Goal: Task Accomplishment & Management: Use online tool/utility

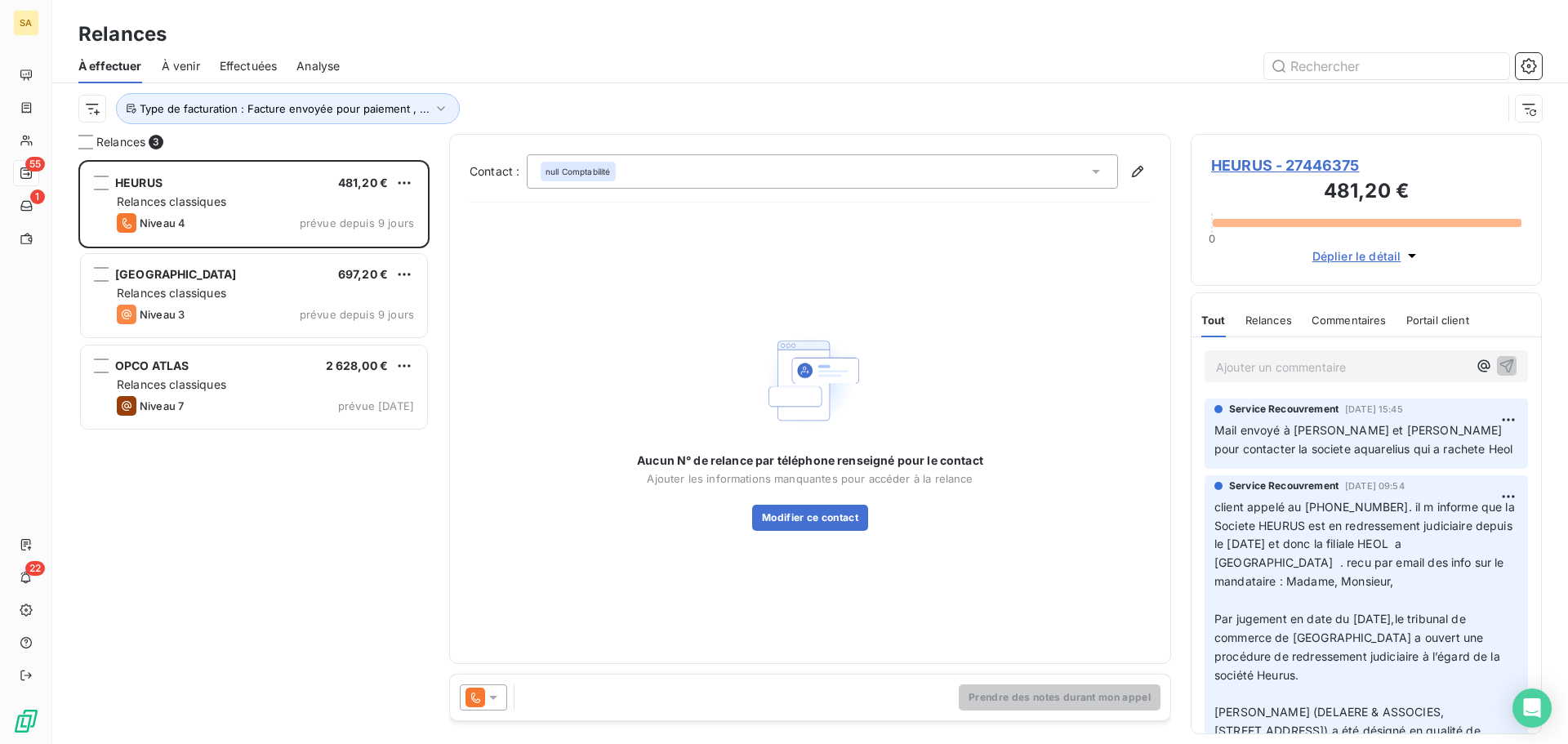
scroll to position [572, 339]
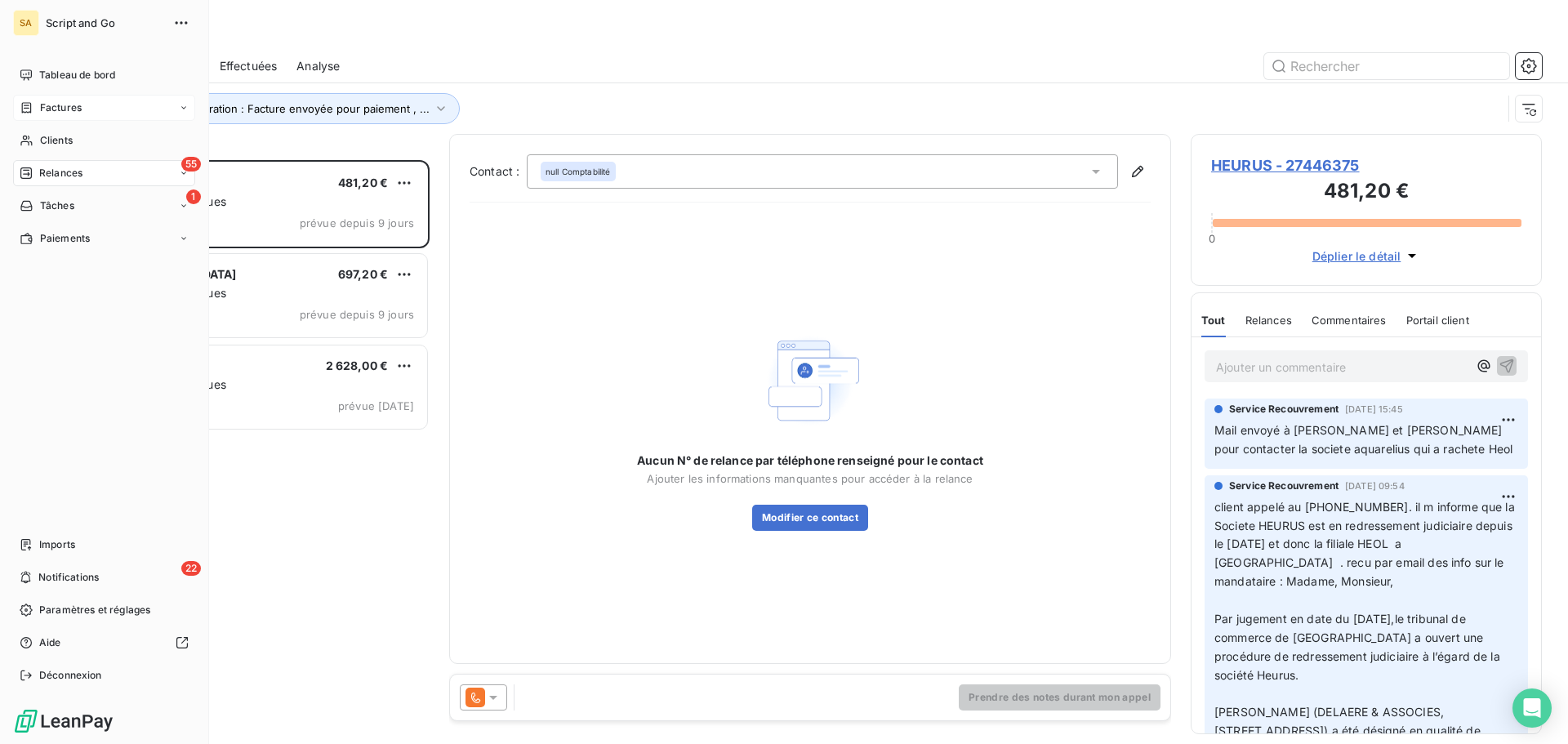
click at [50, 99] on div "Factures" at bounding box center [104, 107] width 182 height 26
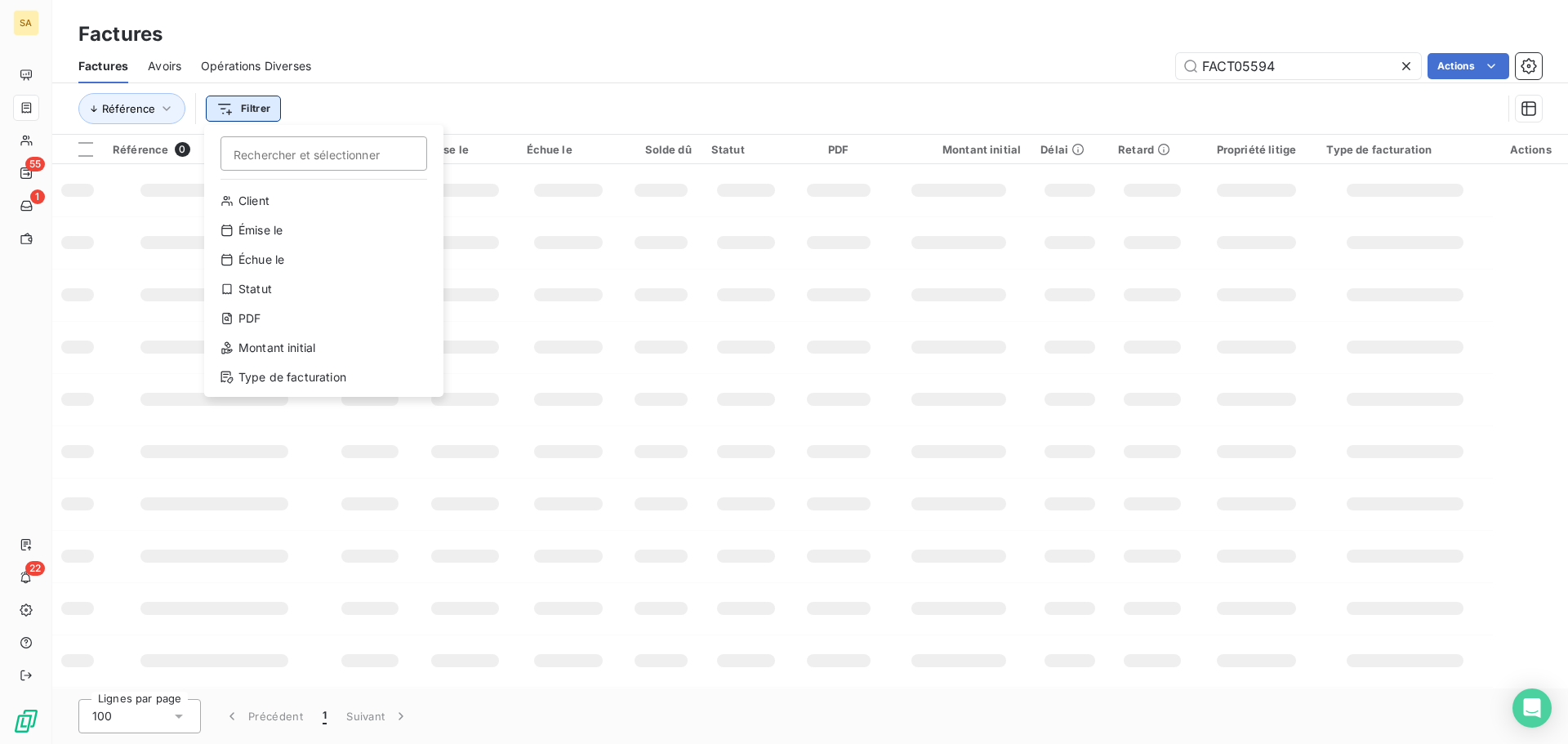
click at [247, 103] on html "SA 55 1 22 Factures Factures Avoirs Opérations Diverses FACT05594 Actions Référ…" at bounding box center [784, 372] width 1568 height 744
click at [258, 374] on div "Type de facturation" at bounding box center [323, 376] width 226 height 26
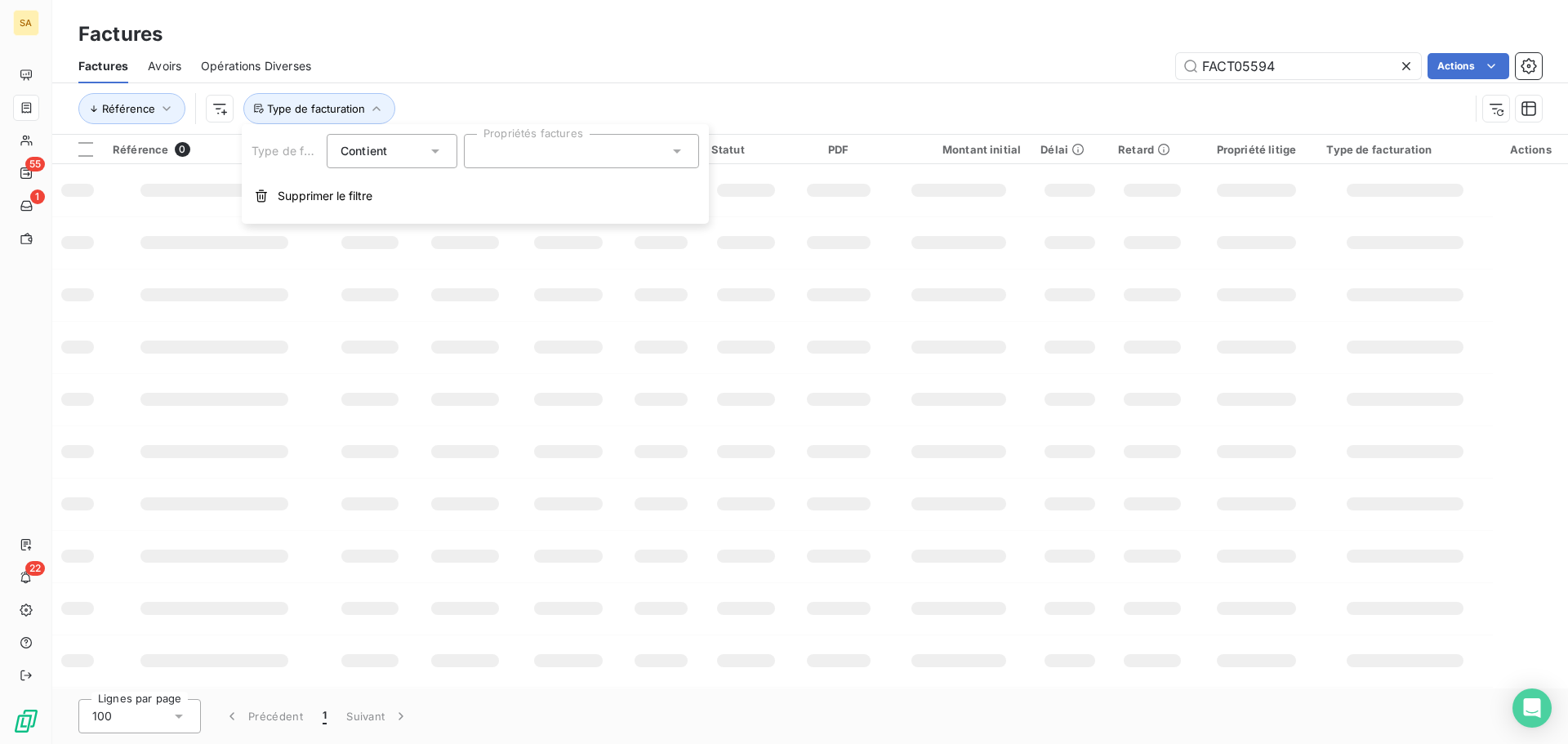
click at [519, 151] on div at bounding box center [581, 151] width 235 height 35
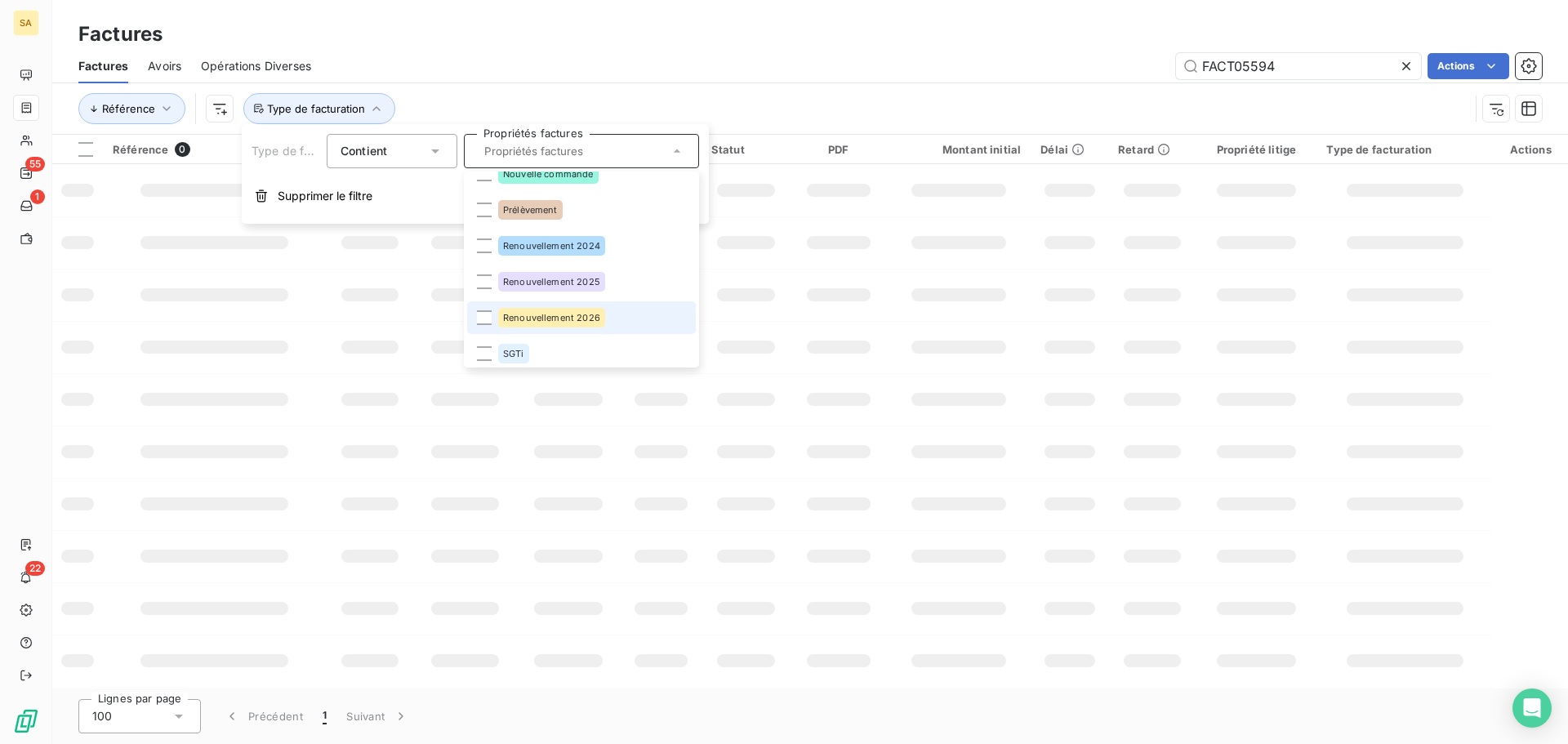
scroll to position [167, 0]
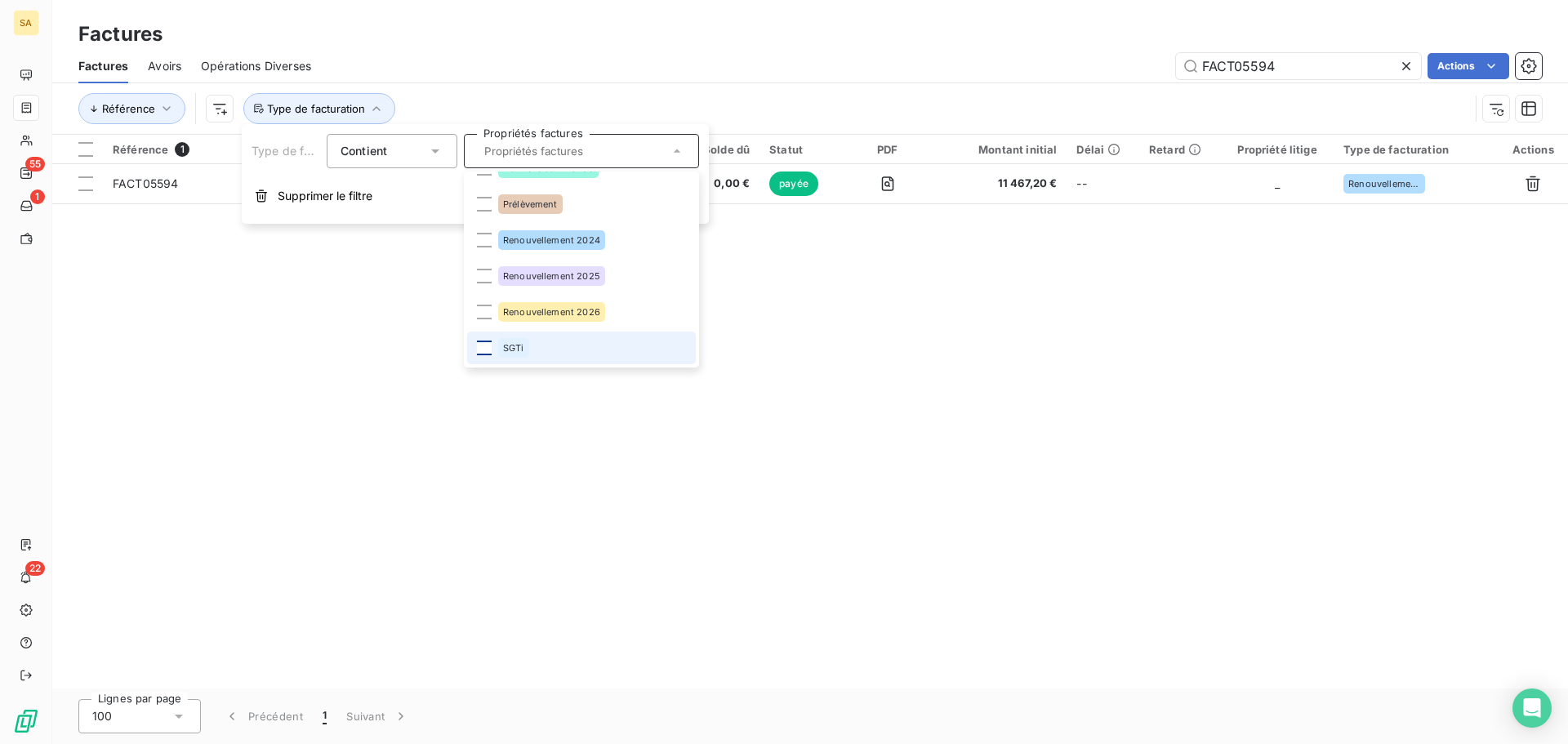
click at [479, 345] on div at bounding box center [483, 347] width 14 height 14
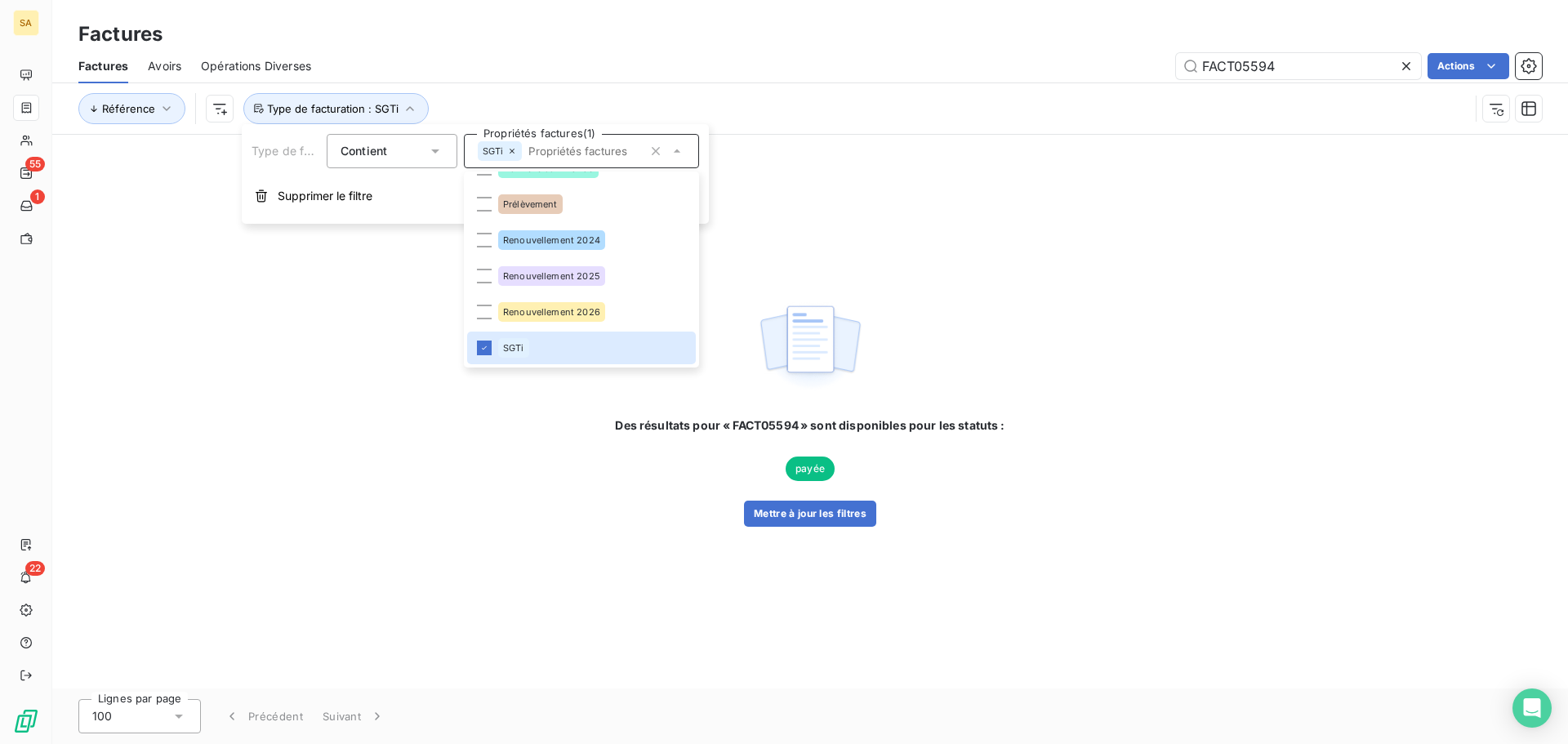
click at [818, 65] on div "FACT05594 Actions" at bounding box center [937, 65] width 1211 height 26
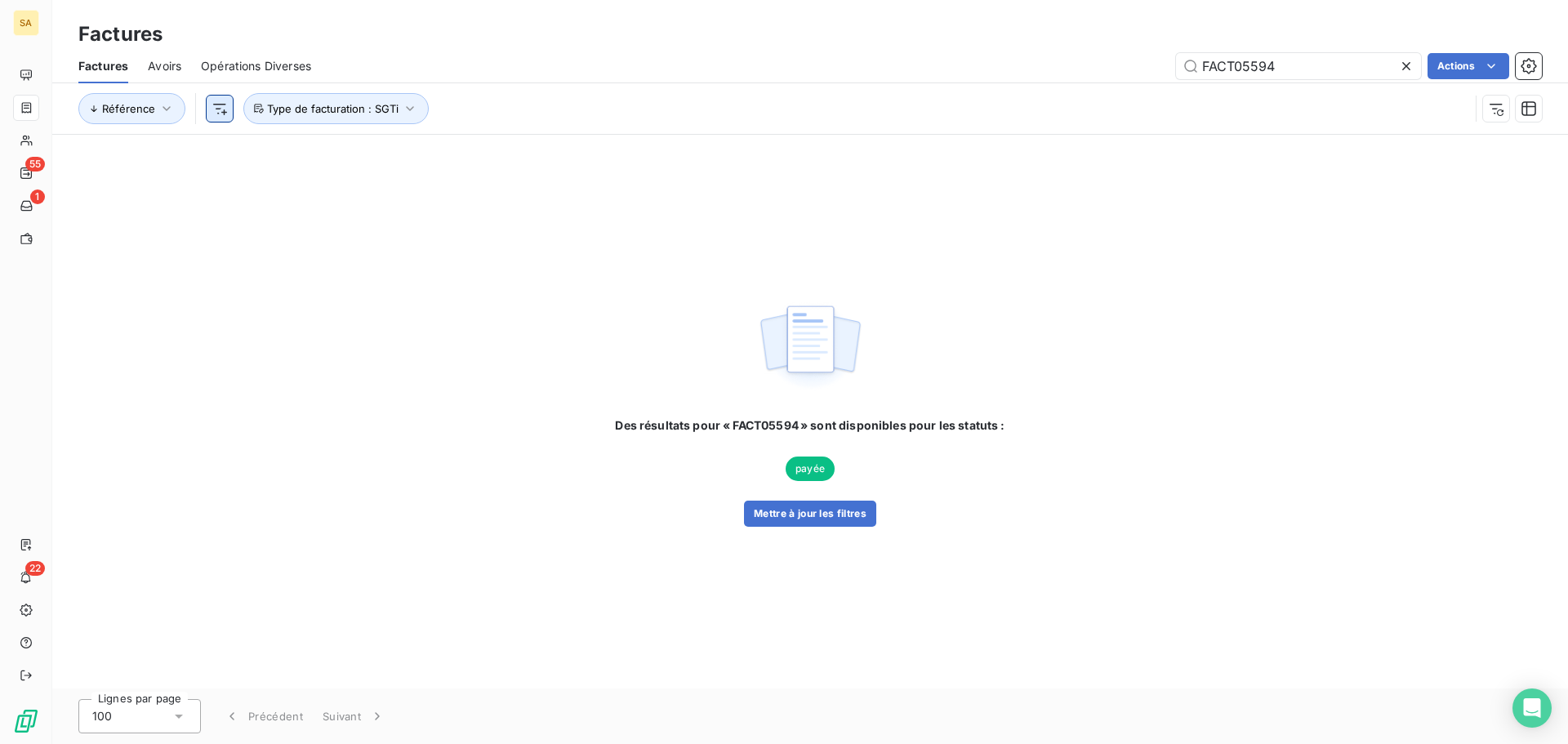
click at [224, 109] on html "SA 55 1 22 Factures Factures Avoirs Opérations Diverses FACT05594 Actions Référ…" at bounding box center [784, 372] width 1568 height 744
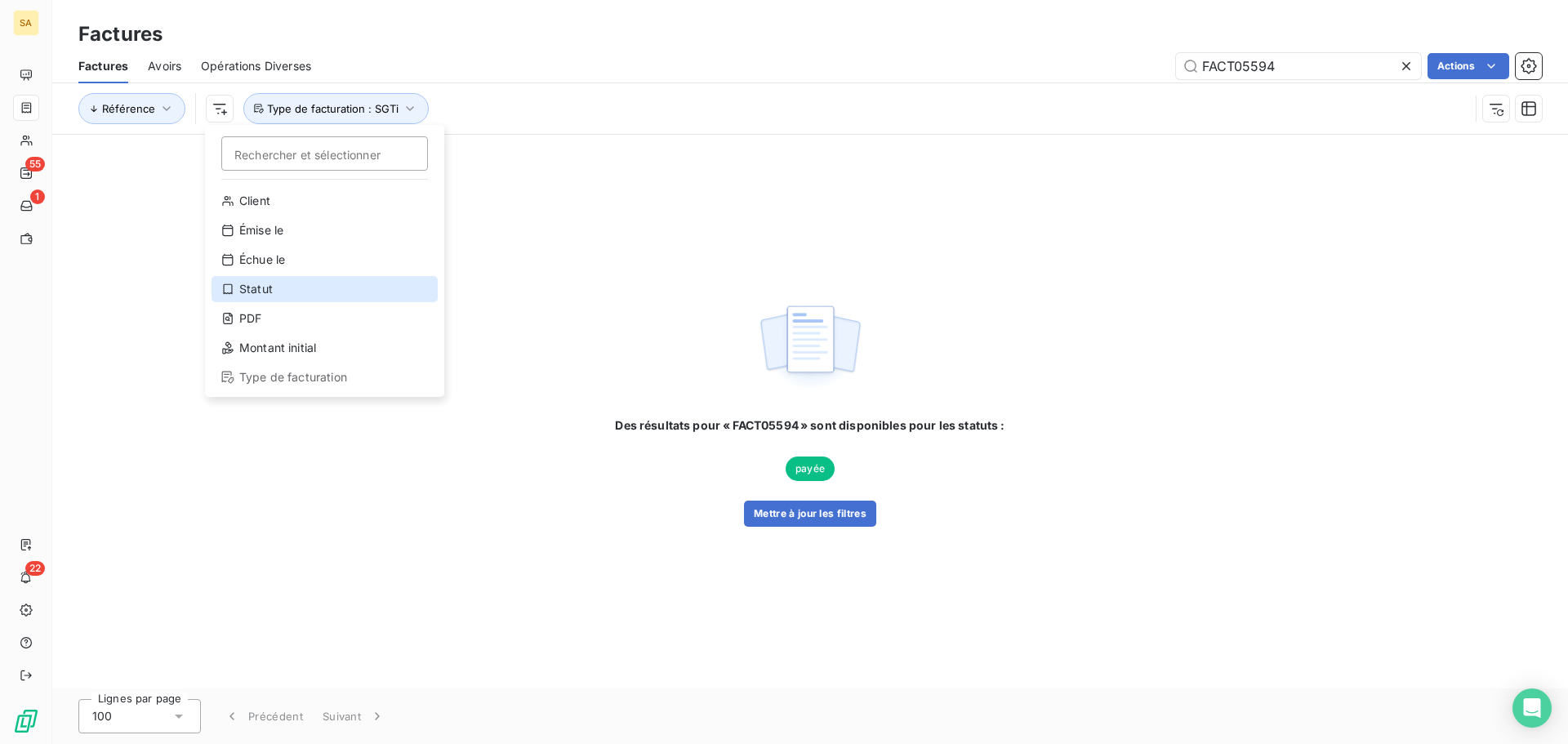
click at [286, 288] on div "Statut" at bounding box center [324, 289] width 226 height 26
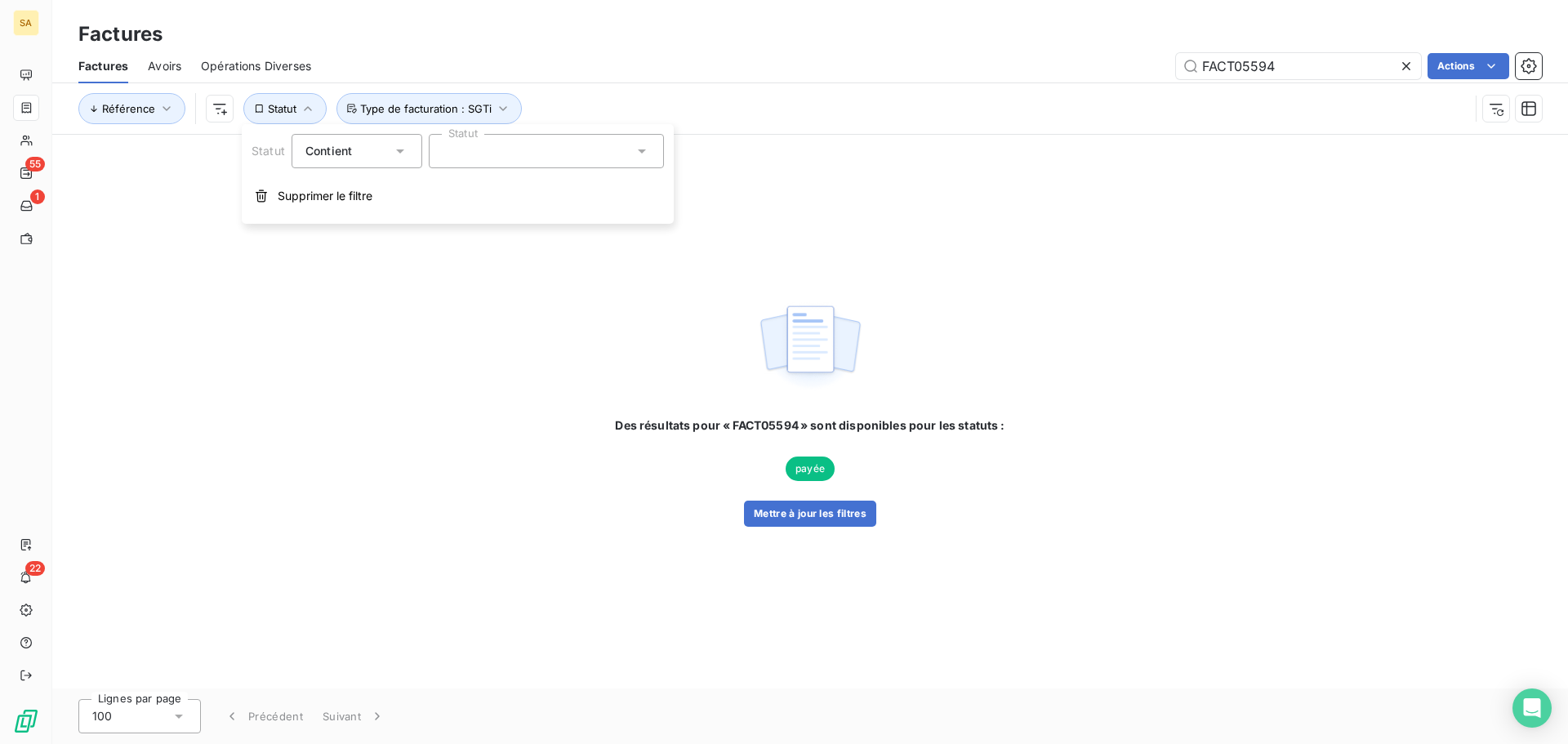
click at [464, 156] on div at bounding box center [546, 151] width 235 height 35
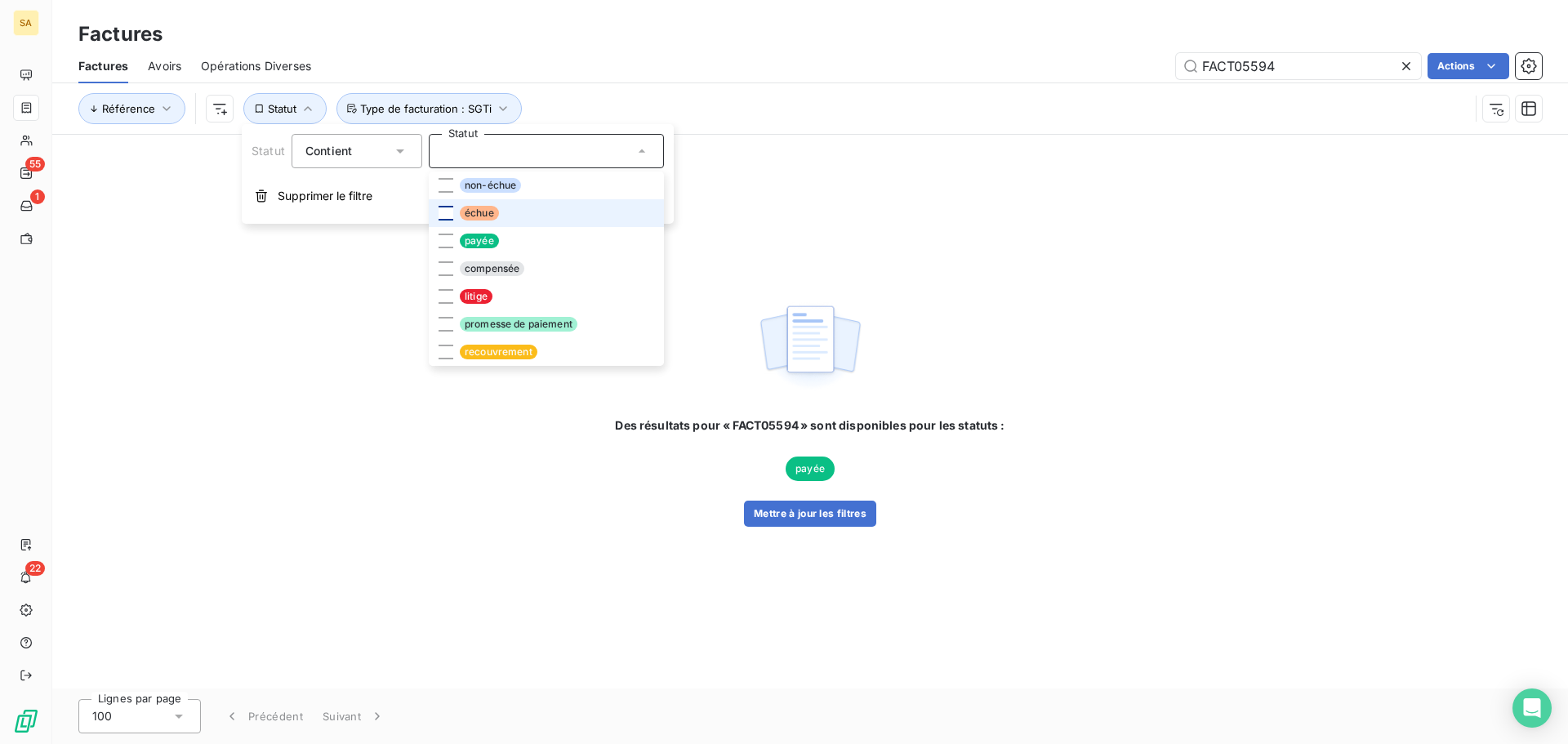
click at [439, 213] on div at bounding box center [446, 213] width 14 height 14
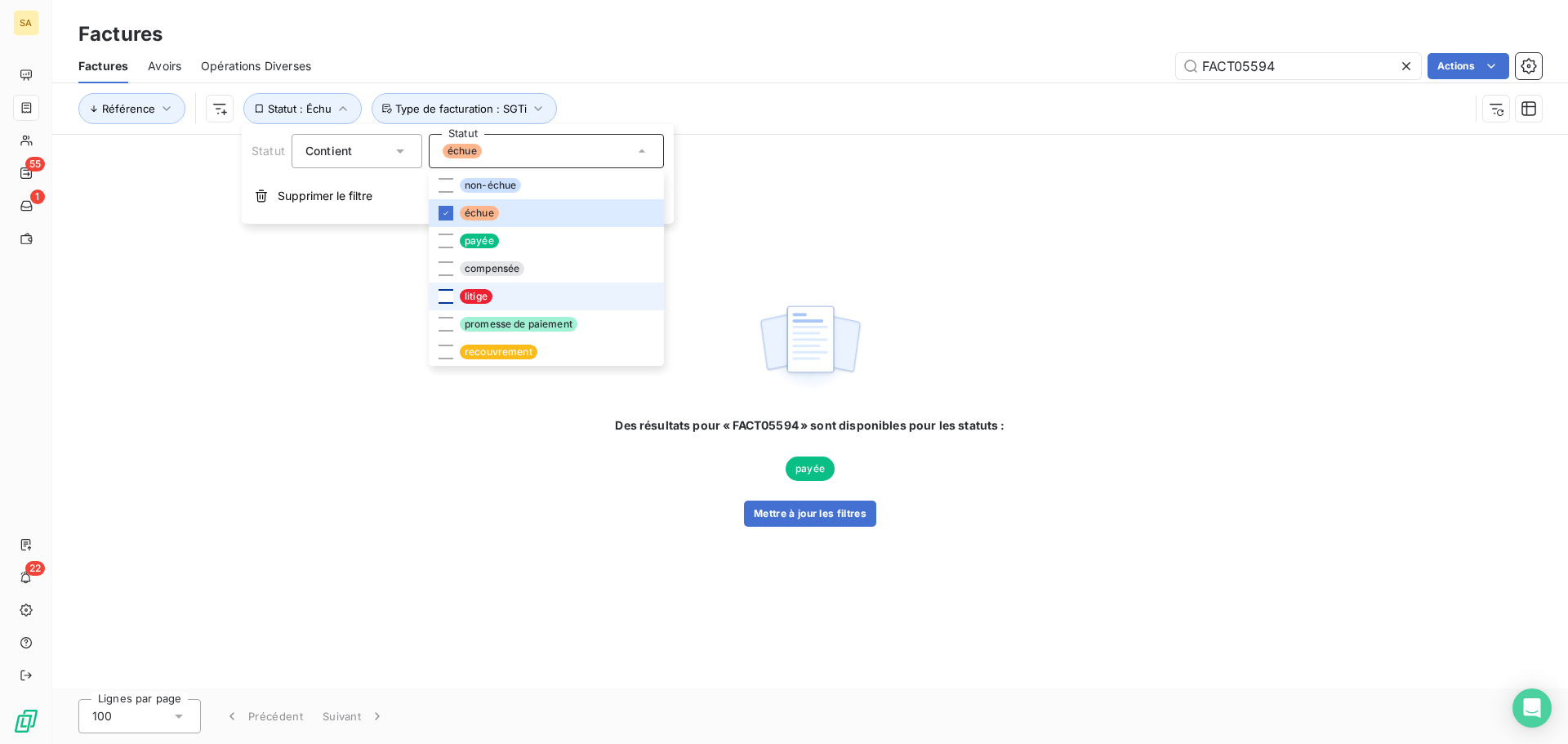
click at [447, 295] on div at bounding box center [446, 295] width 14 height 14
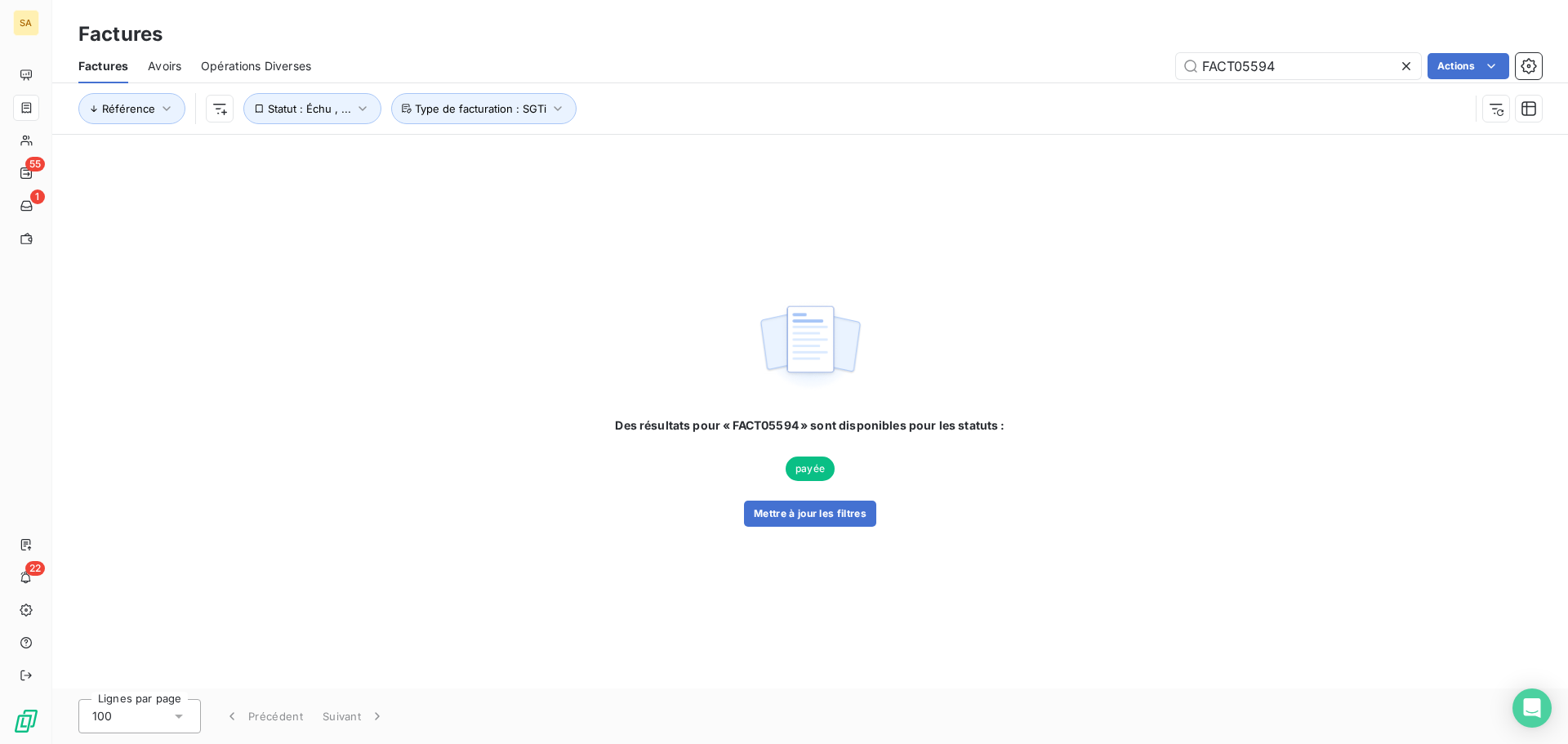
click at [832, 111] on div "Référence Statut : Échu , ... Type de facturation : SGTi" at bounding box center [773, 109] width 1391 height 31
drag, startPoint x: 1350, startPoint y: 64, endPoint x: 1150, endPoint y: 66, distance: 200.0
click at [1150, 66] on div "FACT05594 Actions" at bounding box center [937, 65] width 1211 height 26
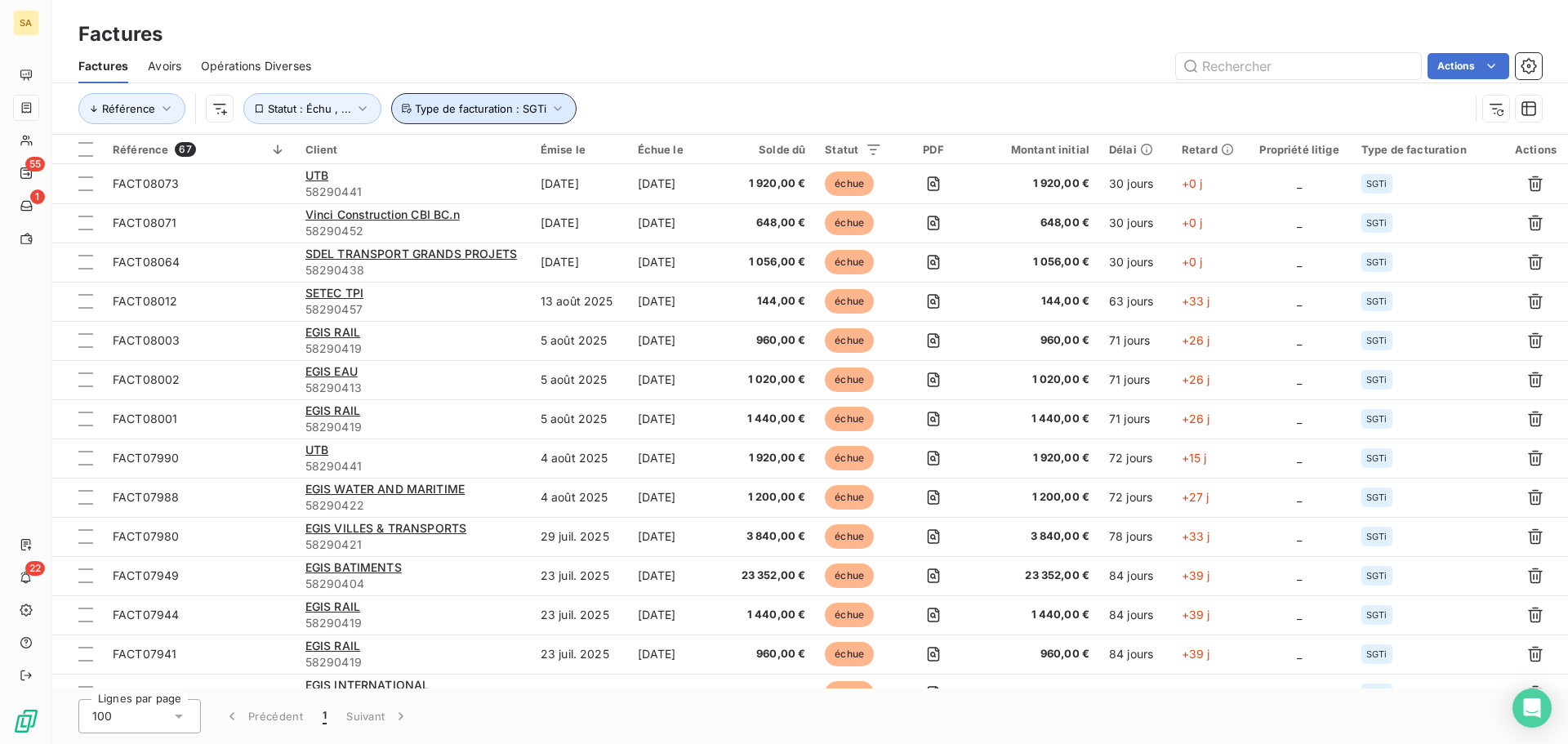
click at [490, 110] on span "Type de facturation : SGTi" at bounding box center [480, 109] width 132 height 13
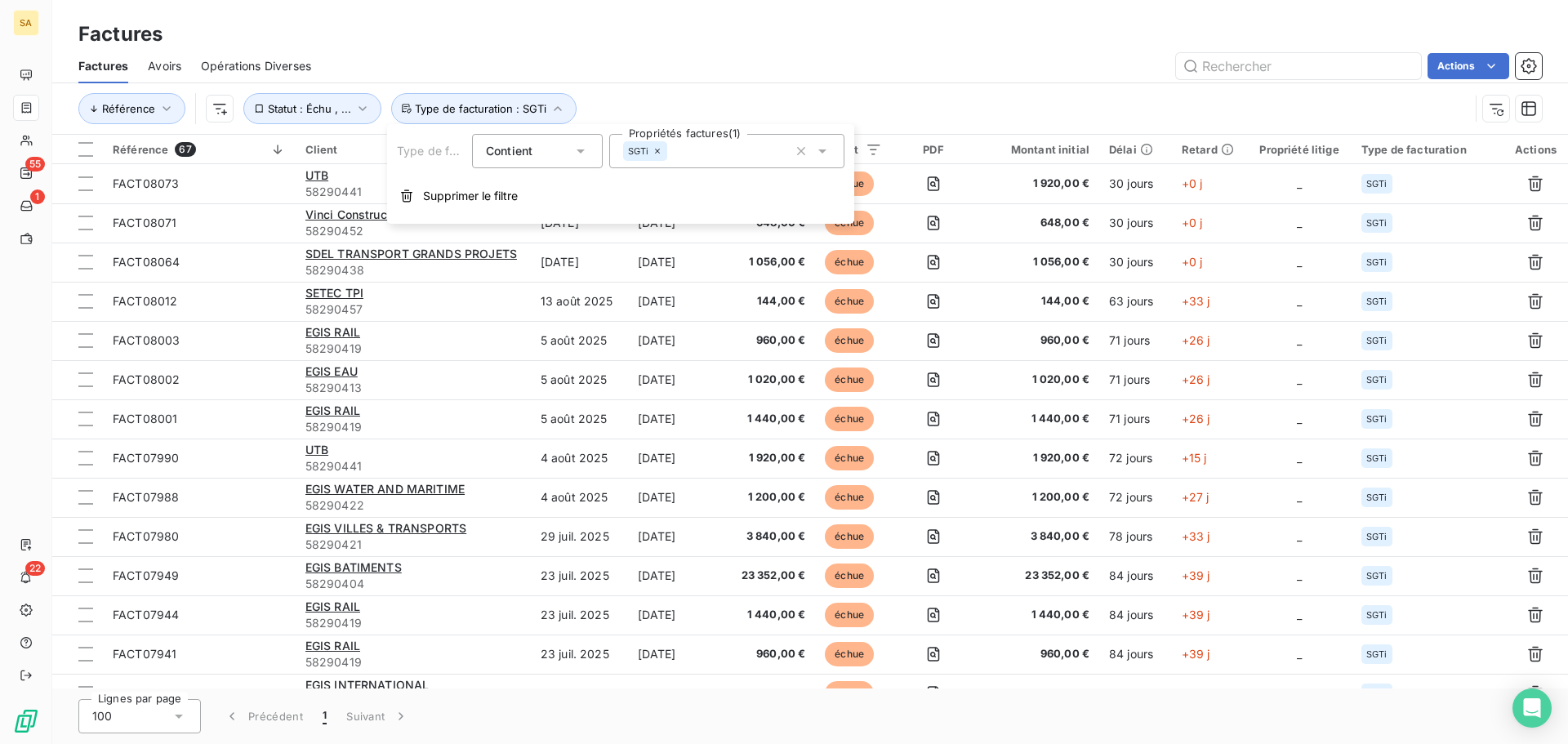
click at [984, 41] on div "Factures" at bounding box center [810, 34] width 1516 height 30
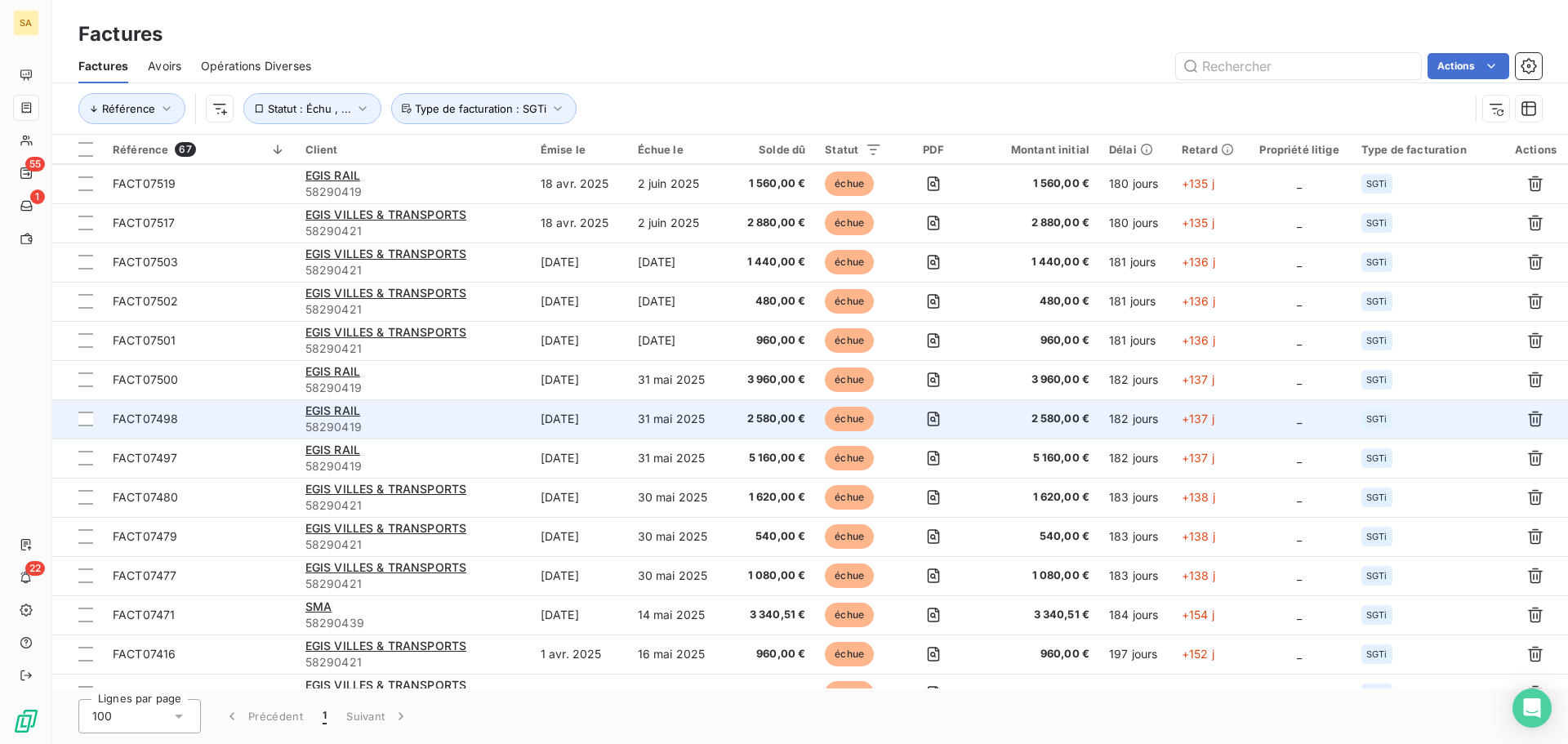
scroll to position [2103, 0]
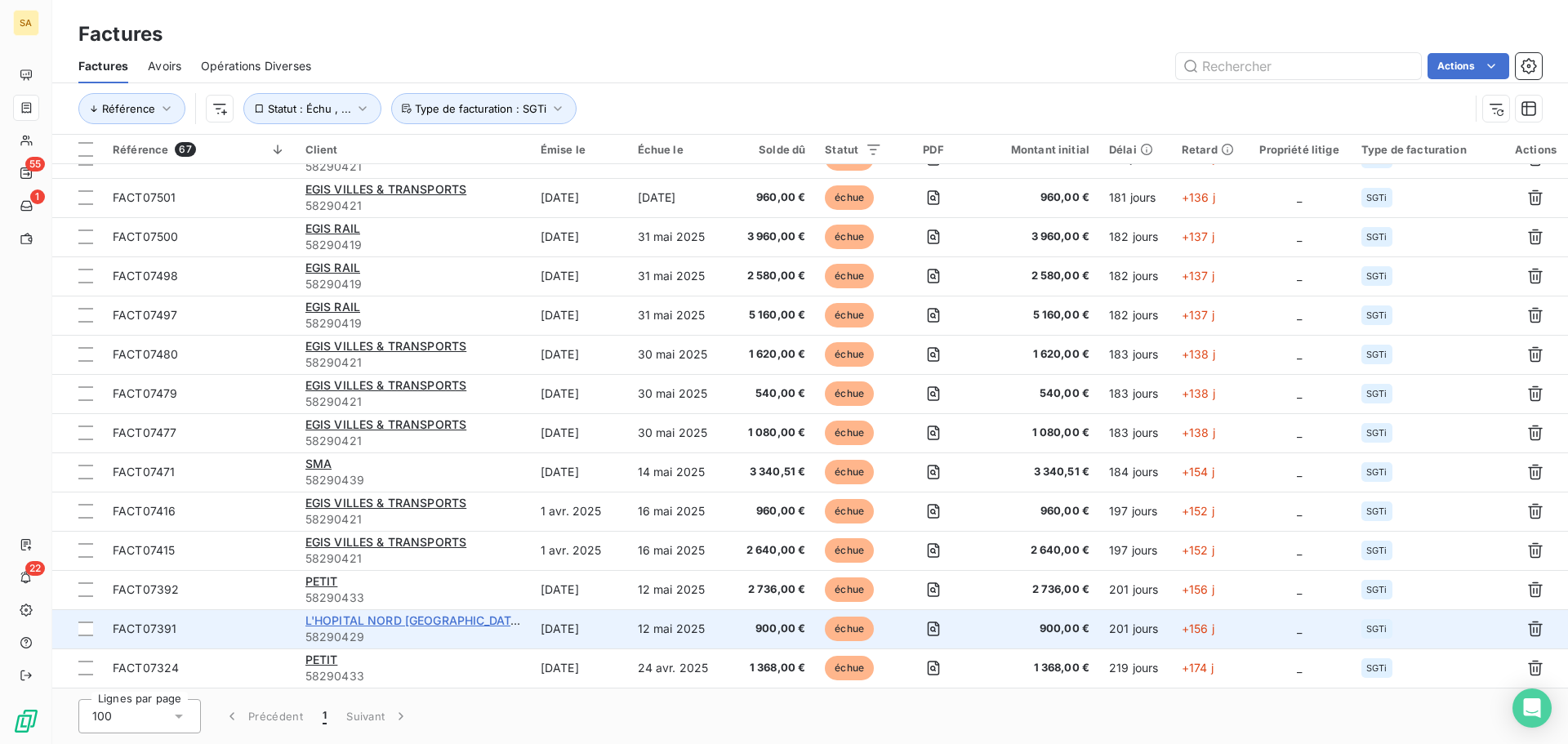
click at [427, 616] on span "L'HOPITAL NORD [GEOGRAPHIC_DATA]" at bounding box center [414, 620] width 218 height 13
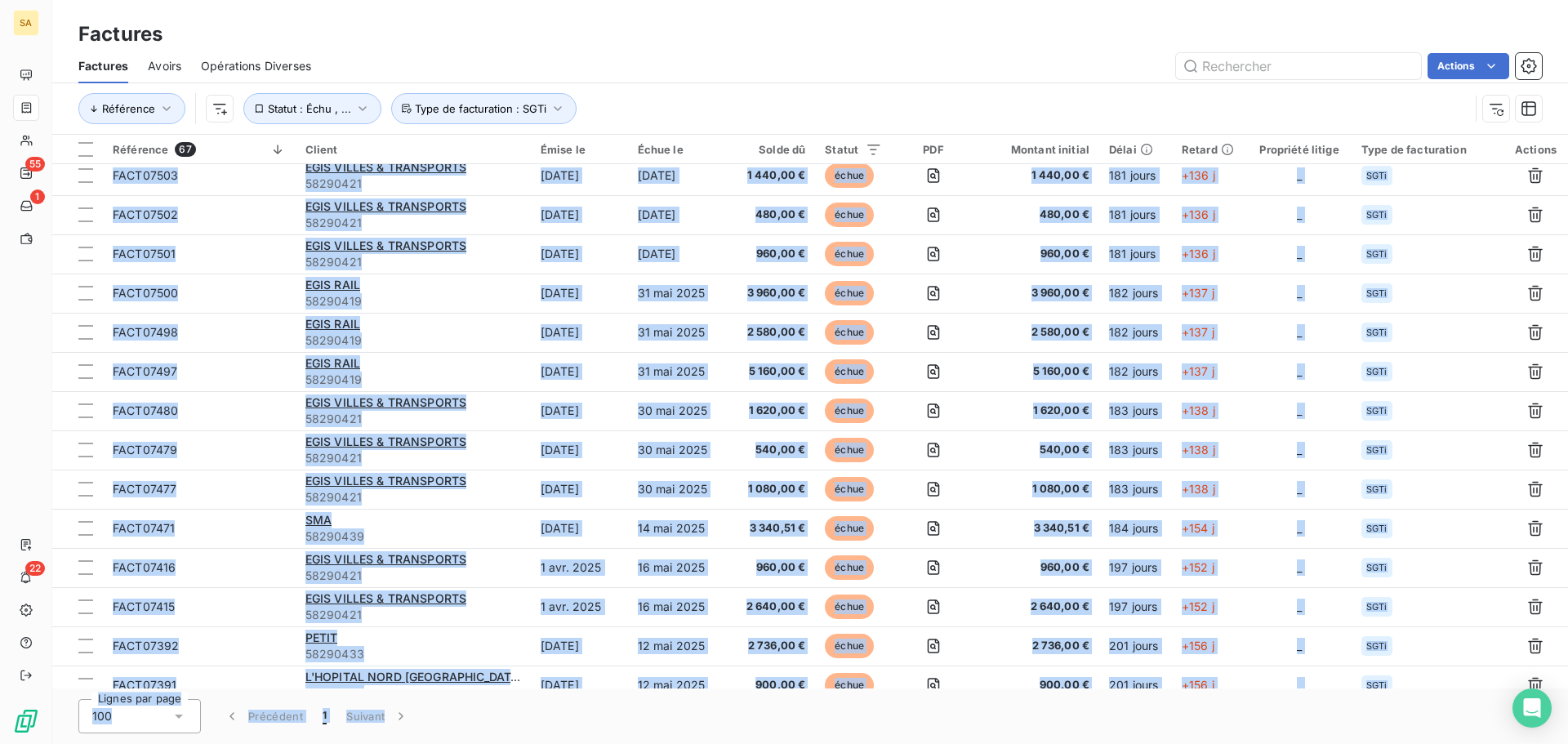
scroll to position [2103, 0]
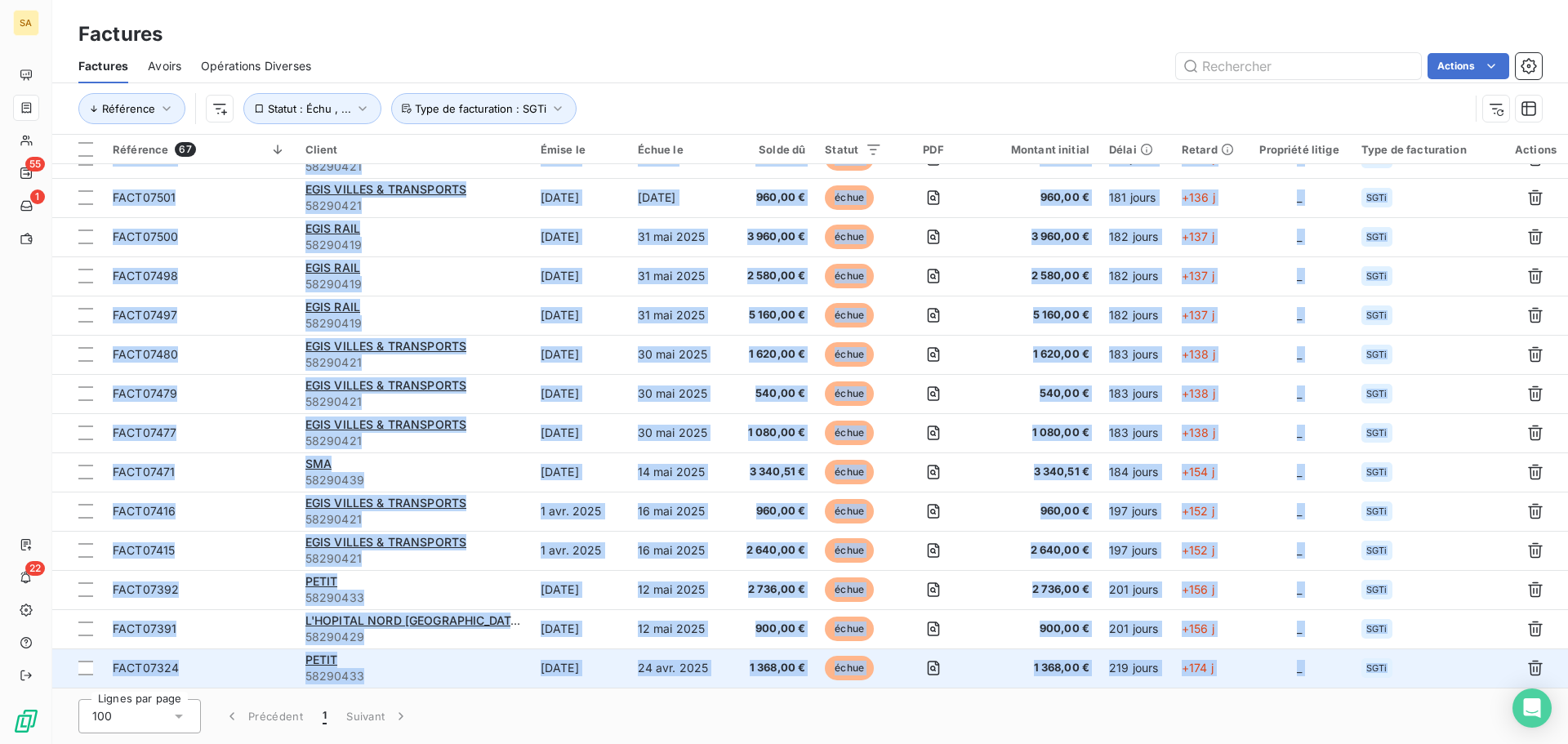
drag, startPoint x: 118, startPoint y: 169, endPoint x: 1437, endPoint y: 666, distance: 1409.5
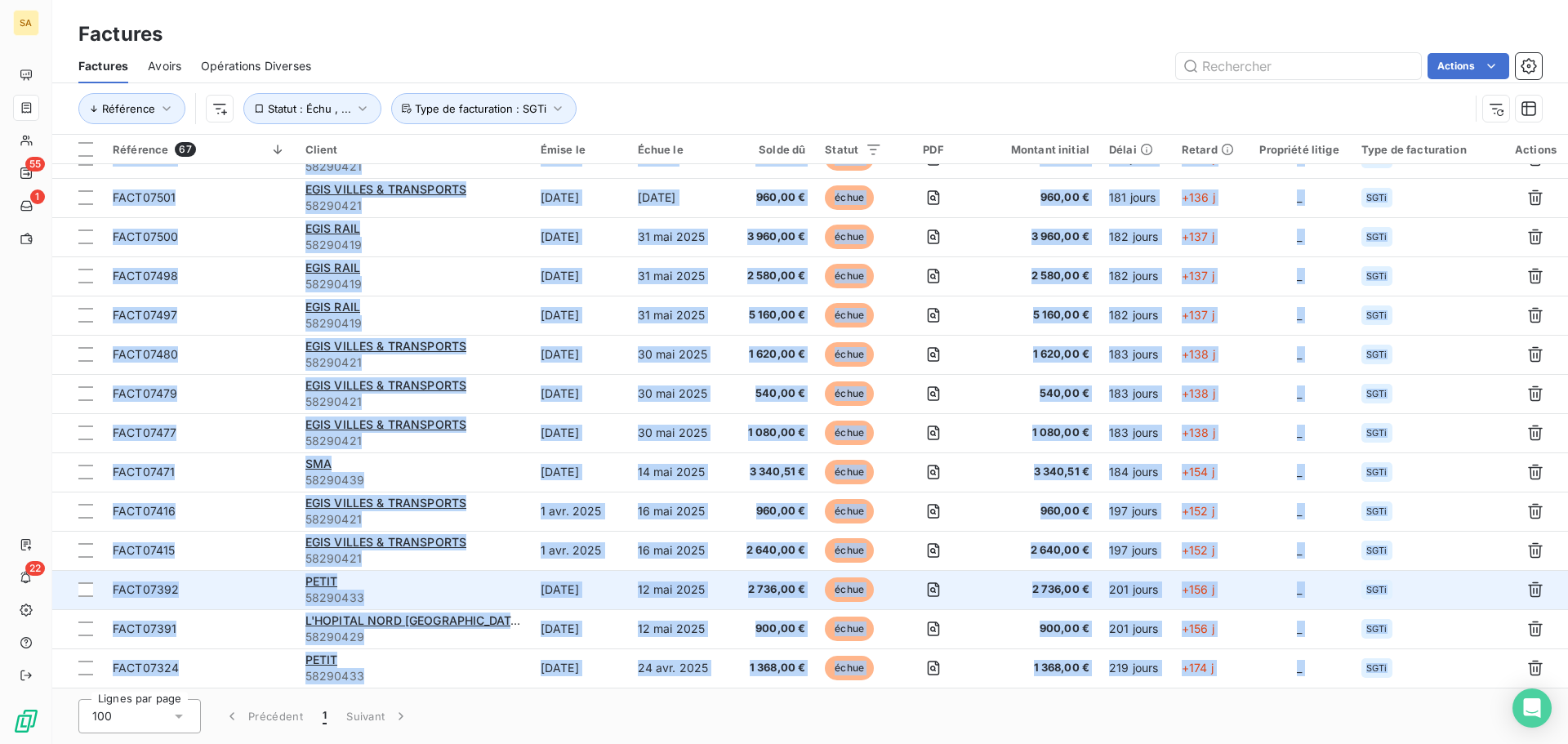
copy tbody "LOR38886 IPS 98379689 50 dolo. 2147 48 sit. 3957 0 348,93 € ametc 0 116,37 € 16…"
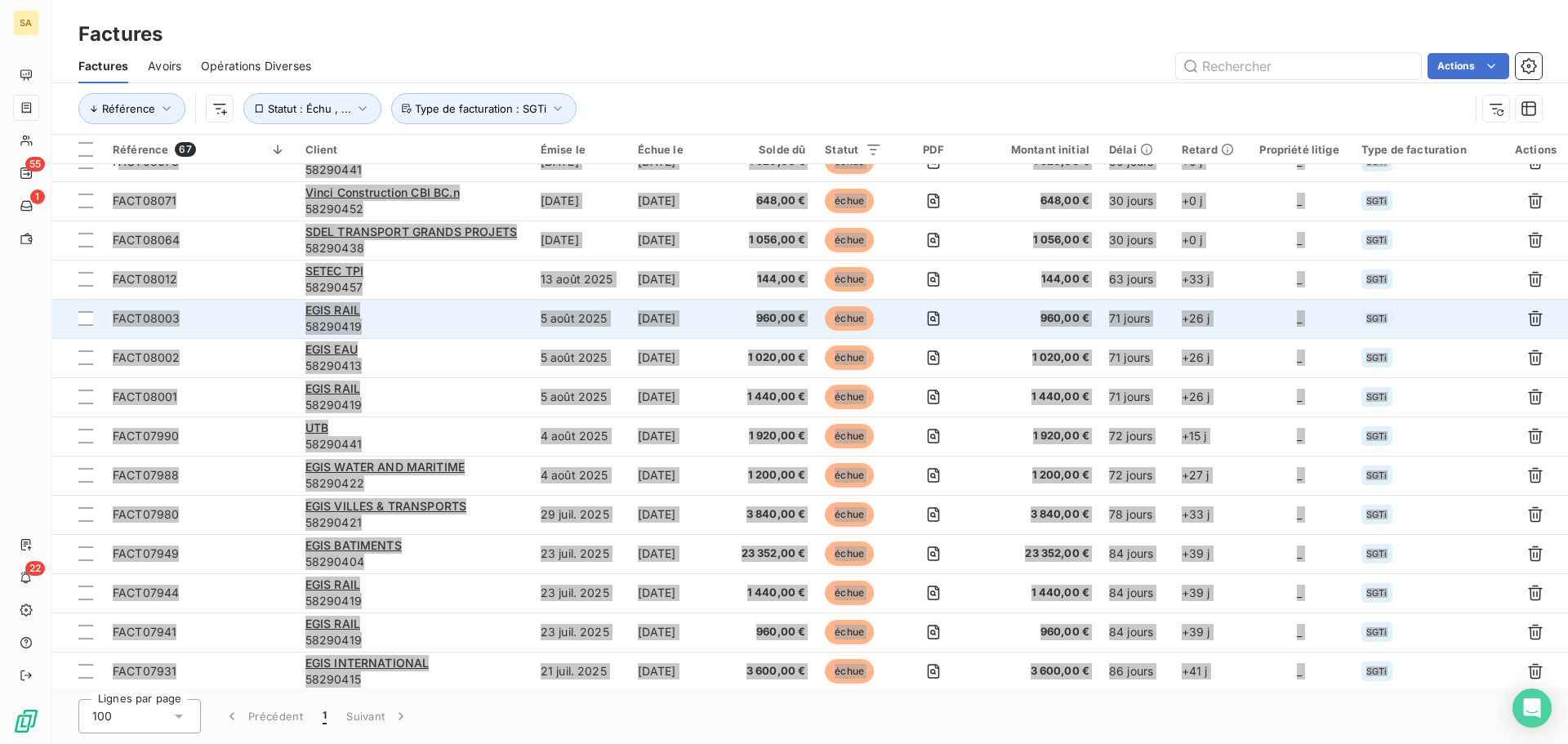
scroll to position [0, 0]
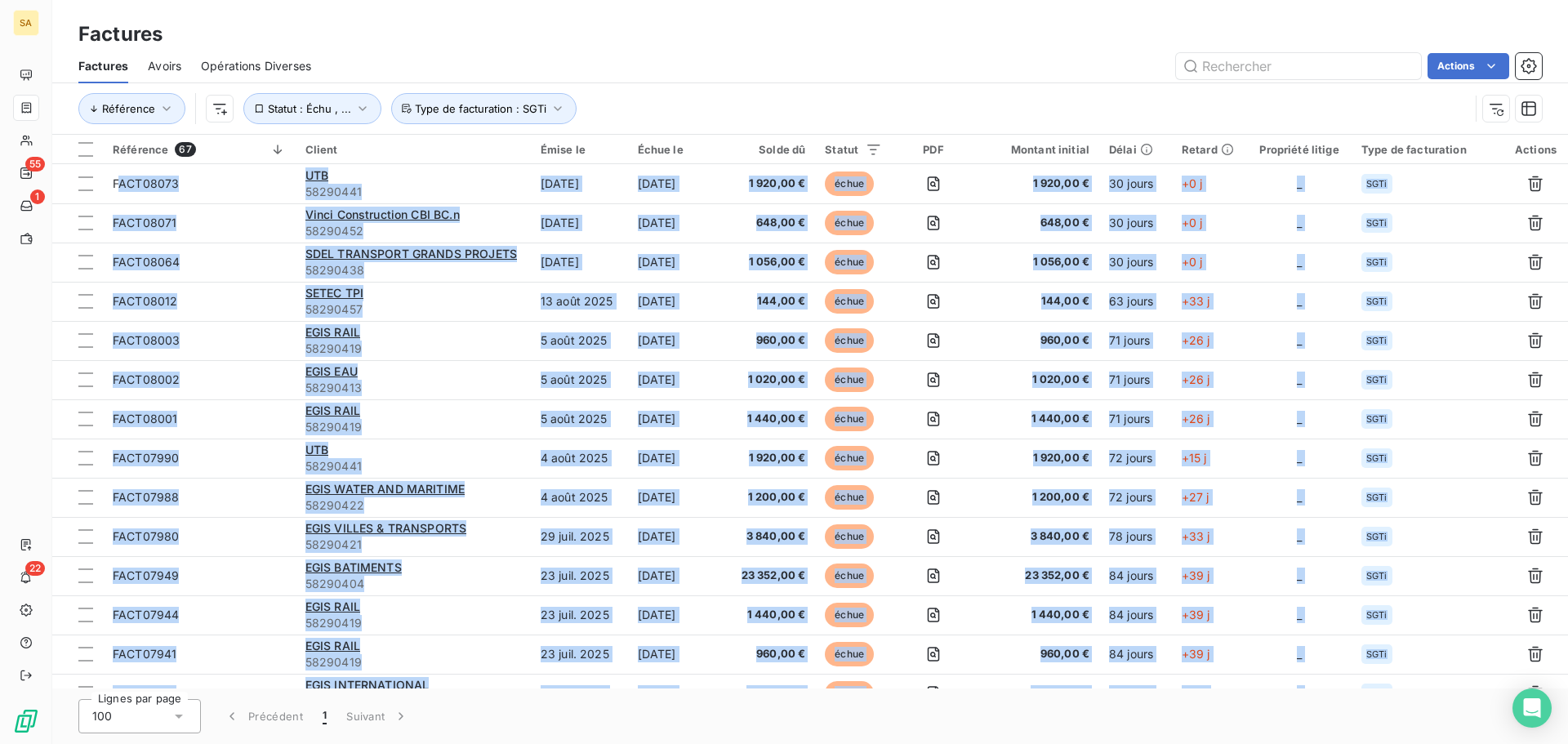
click at [799, 51] on div "Factures Avoirs Opérations Diverses Actions" at bounding box center [810, 66] width 1516 height 35
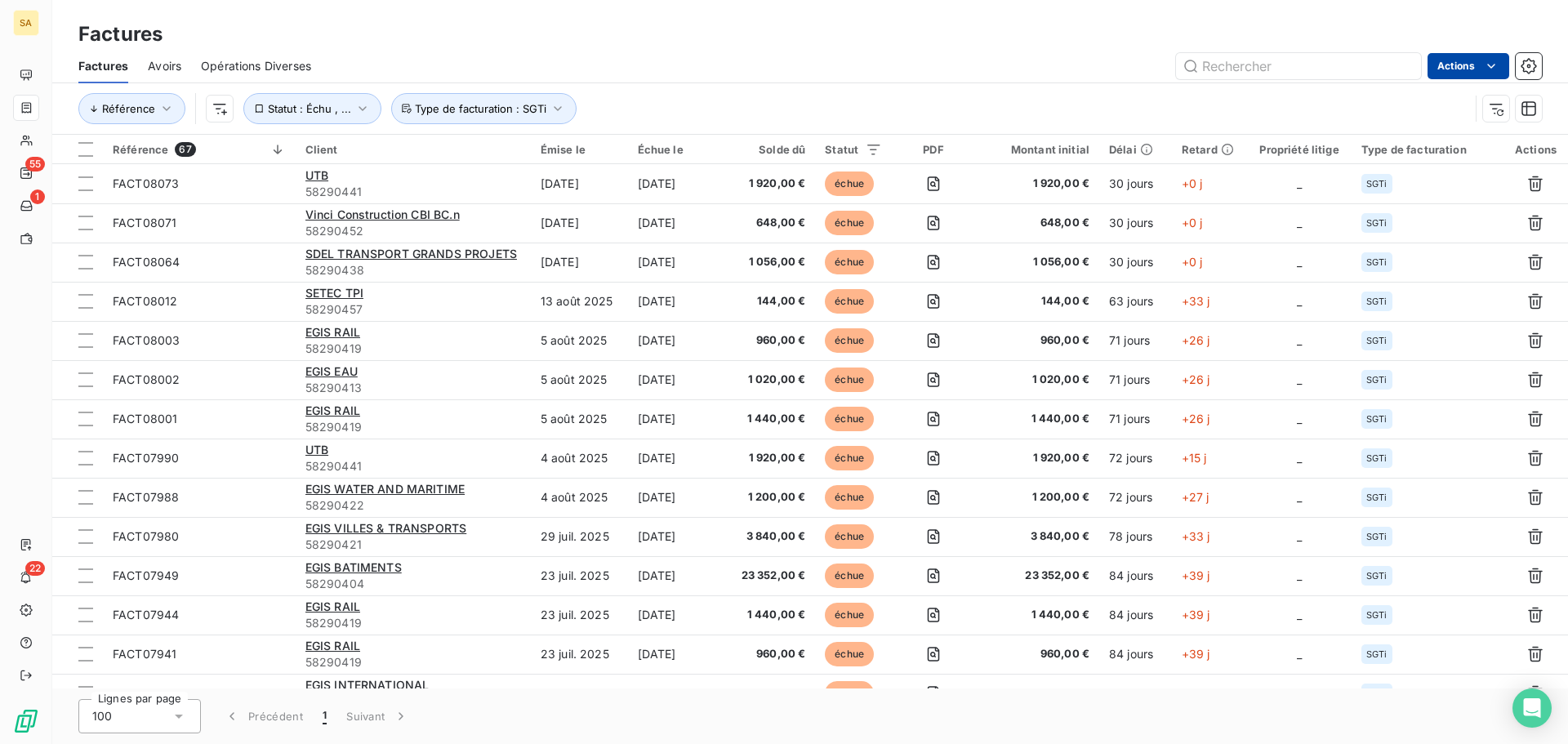
click at [1452, 67] on html "SA 55 1 22 Factures Factures Avoirs Opérations Diverses Actions Référence Statu…" at bounding box center [784, 372] width 1568 height 744
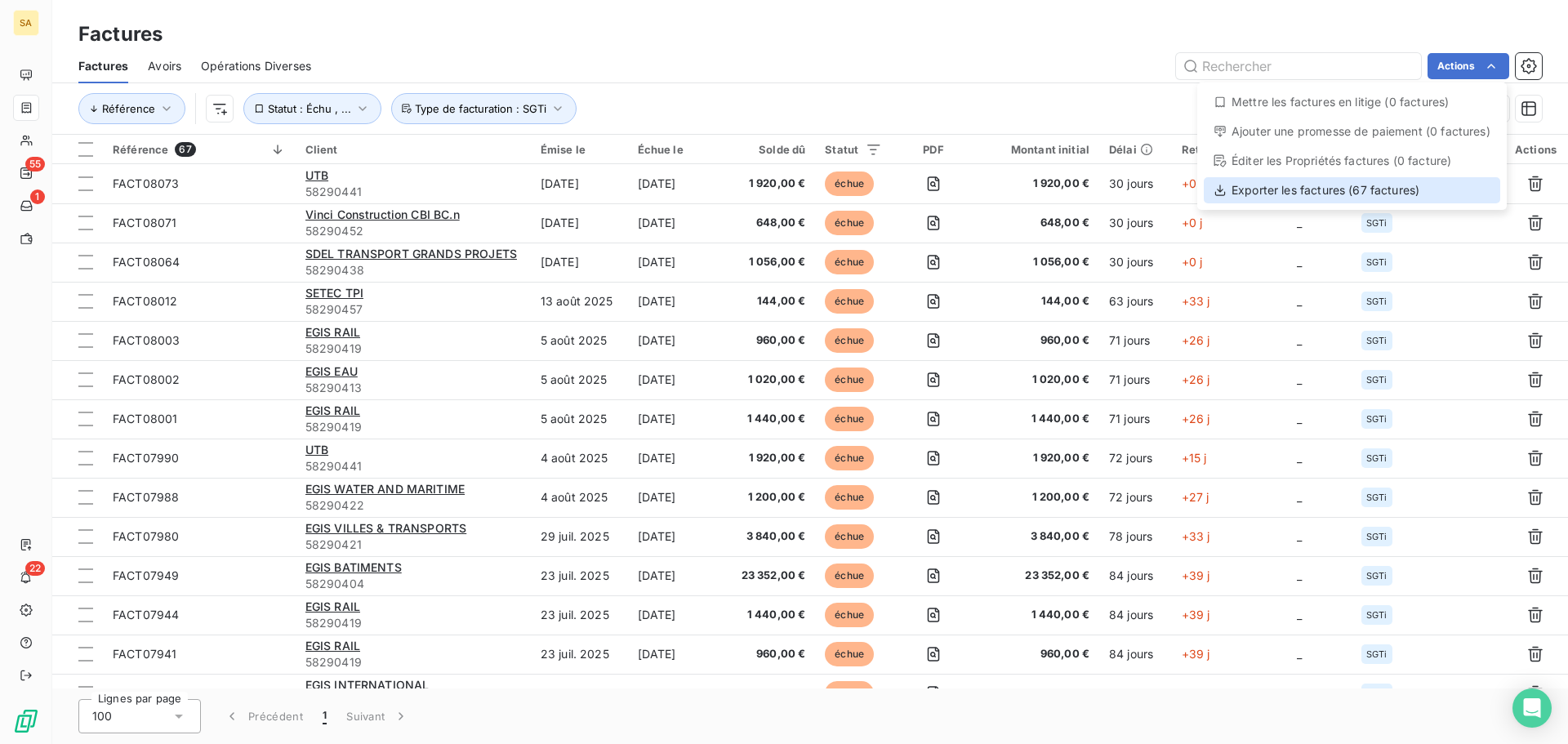
click at [1257, 190] on div "Exporter les factures (67 factures)" at bounding box center [1352, 190] width 296 height 26
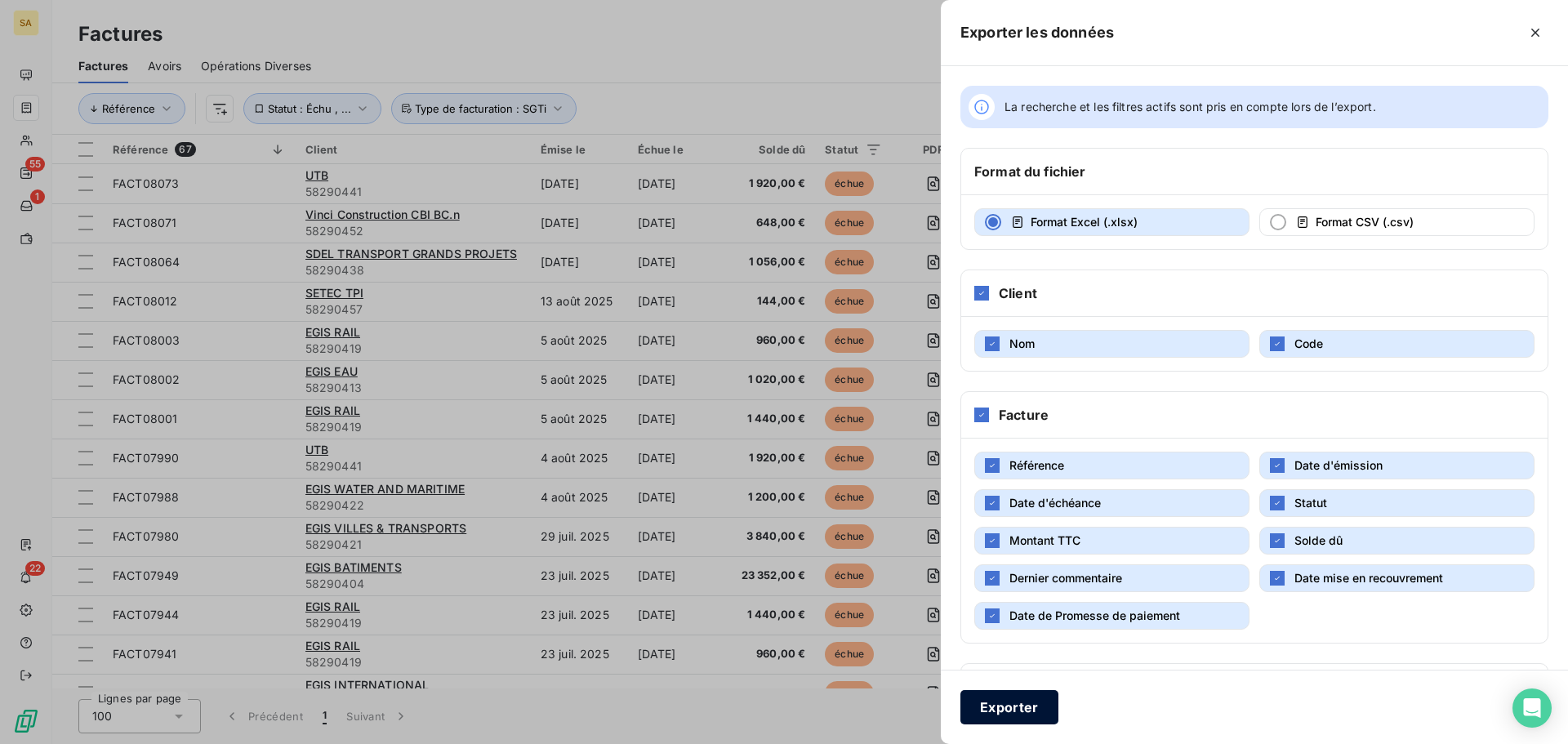
click at [1033, 708] on button "Exporter" at bounding box center [1010, 707] width 98 height 35
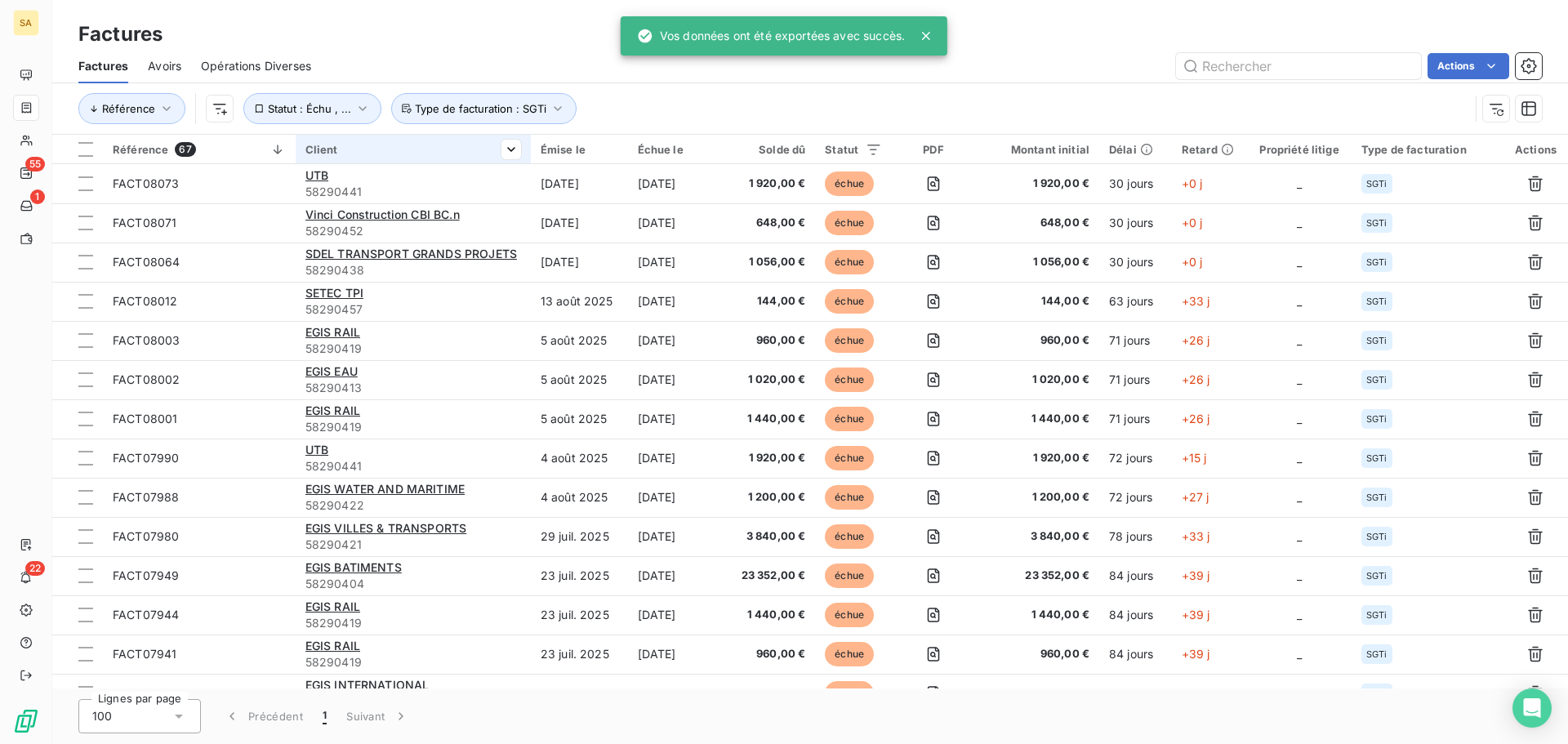
click at [376, 157] on th "Client" at bounding box center [413, 149] width 235 height 30
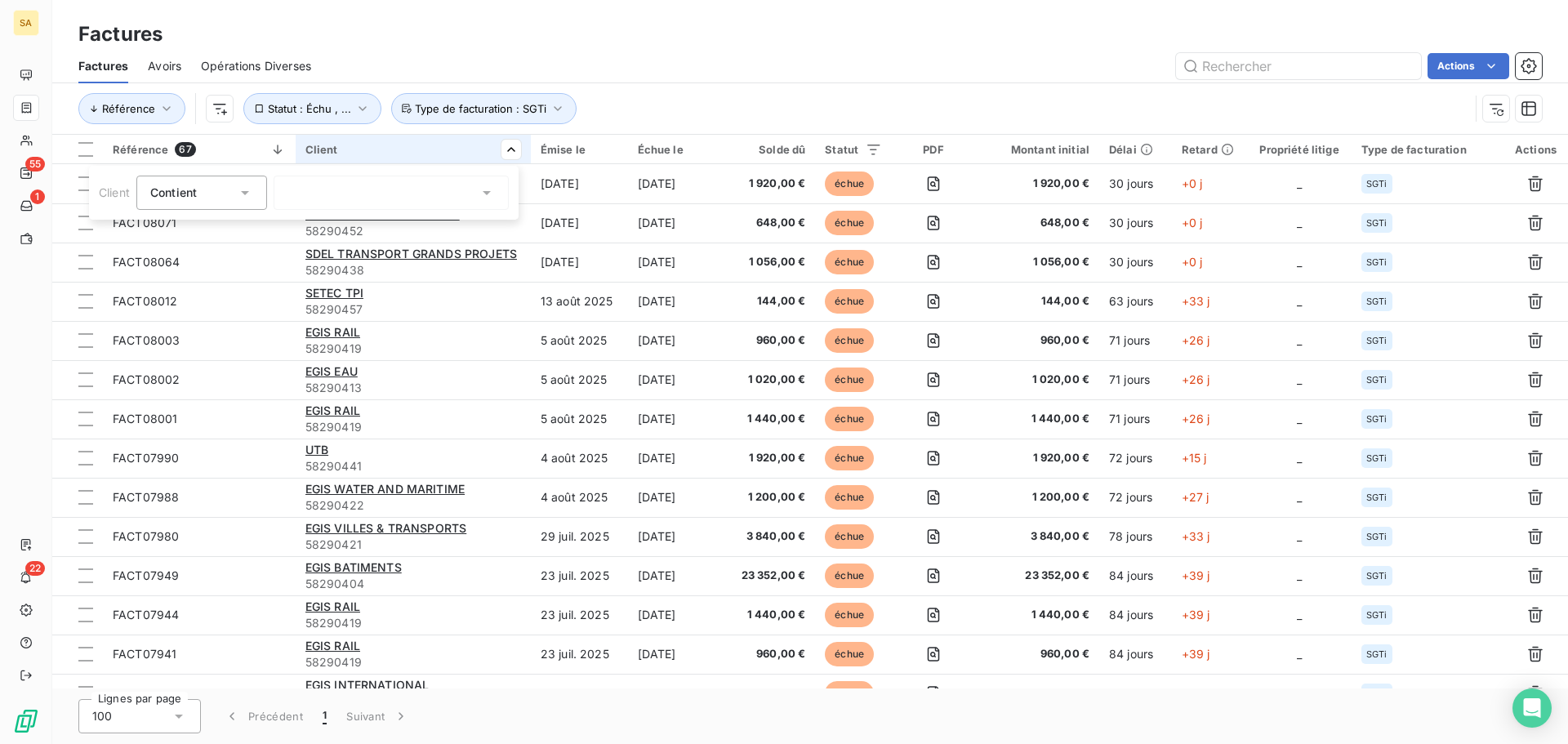
click at [357, 192] on div at bounding box center [391, 192] width 235 height 35
type input "Z"
click at [434, 185] on div "EGIS" at bounding box center [391, 192] width 235 height 35
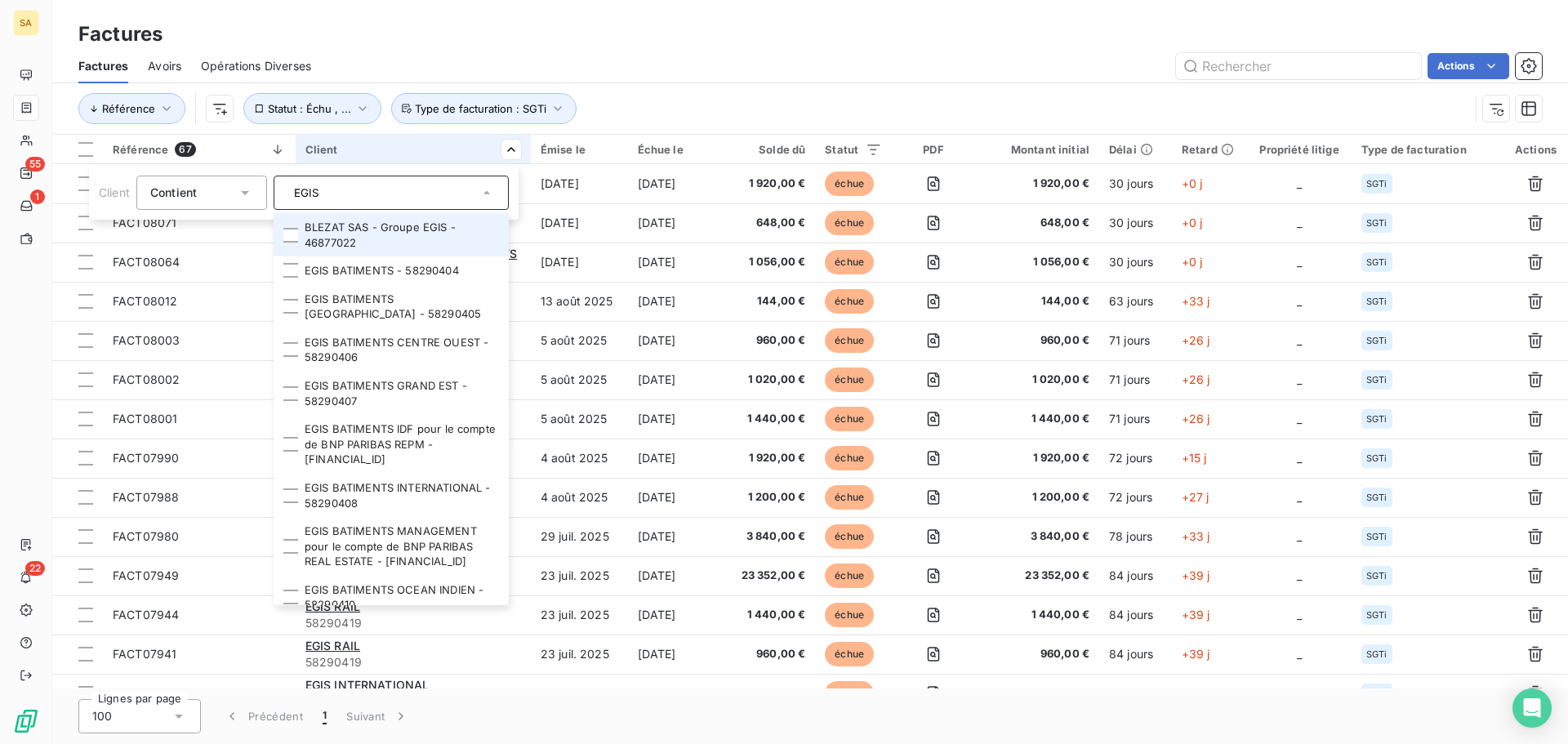
click at [450, 195] on input "EGIS" at bounding box center [383, 192] width 192 height 14
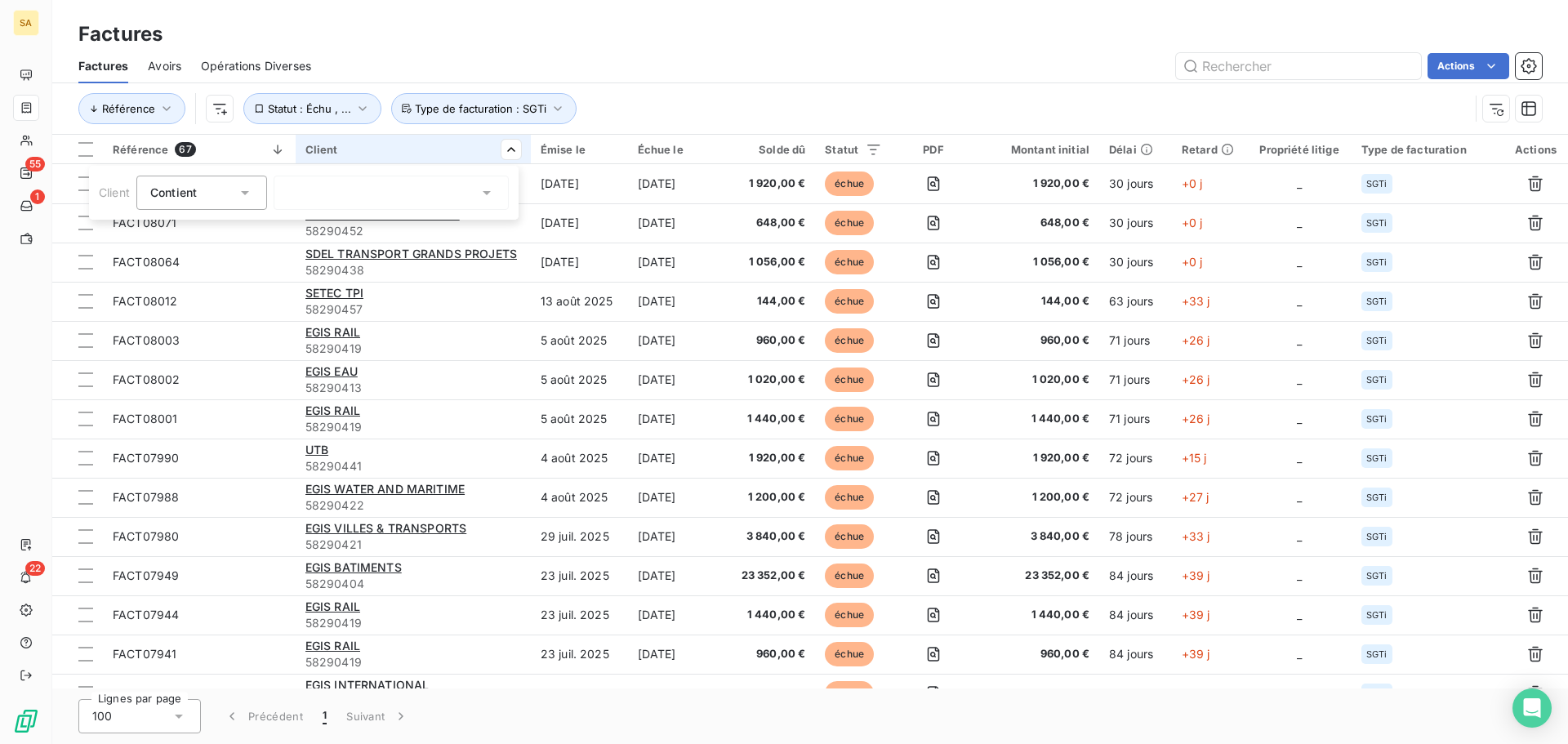
click at [445, 192] on div "EGIS" at bounding box center [391, 192] width 235 height 35
type input "EGIS"
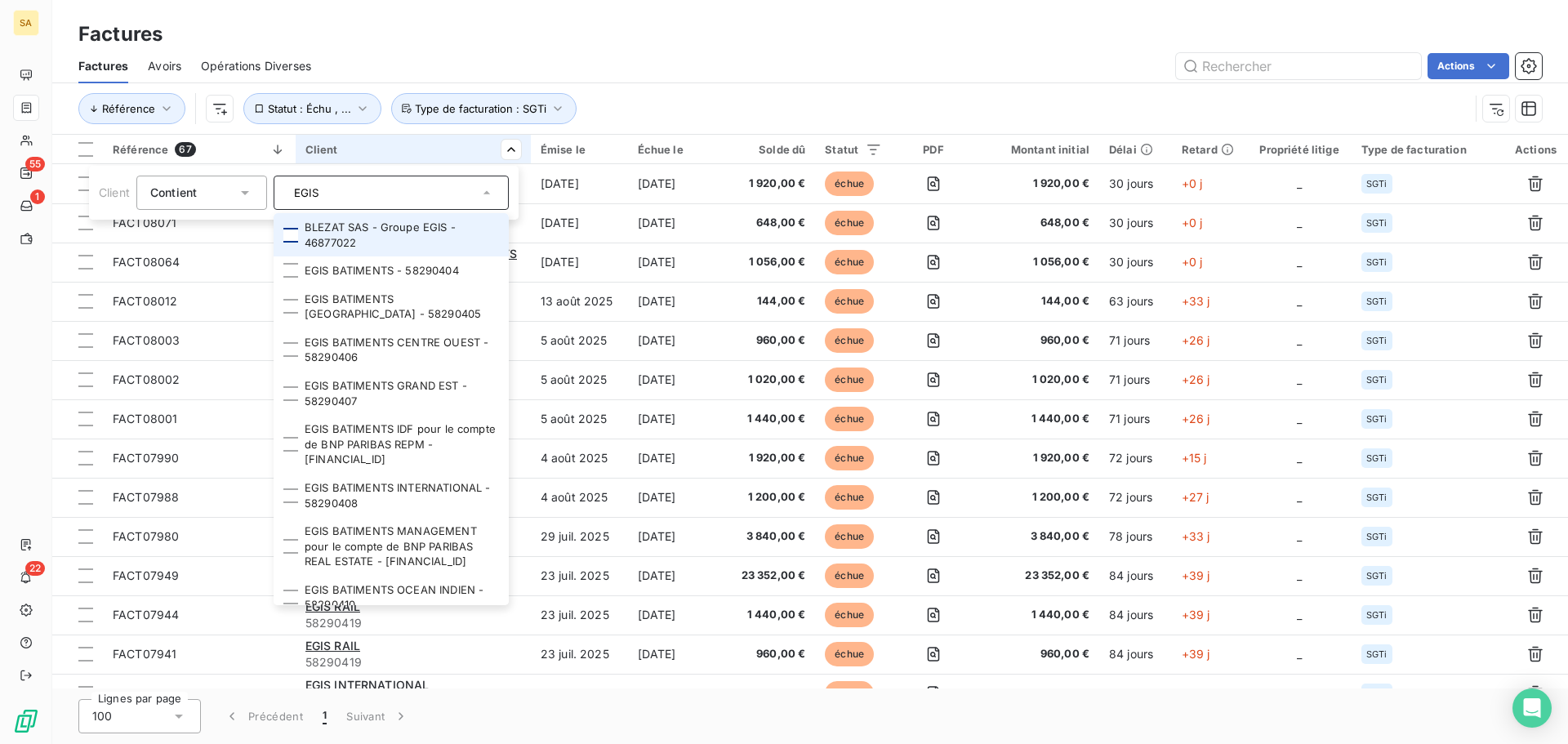
click at [291, 235] on div at bounding box center [290, 235] width 14 height 14
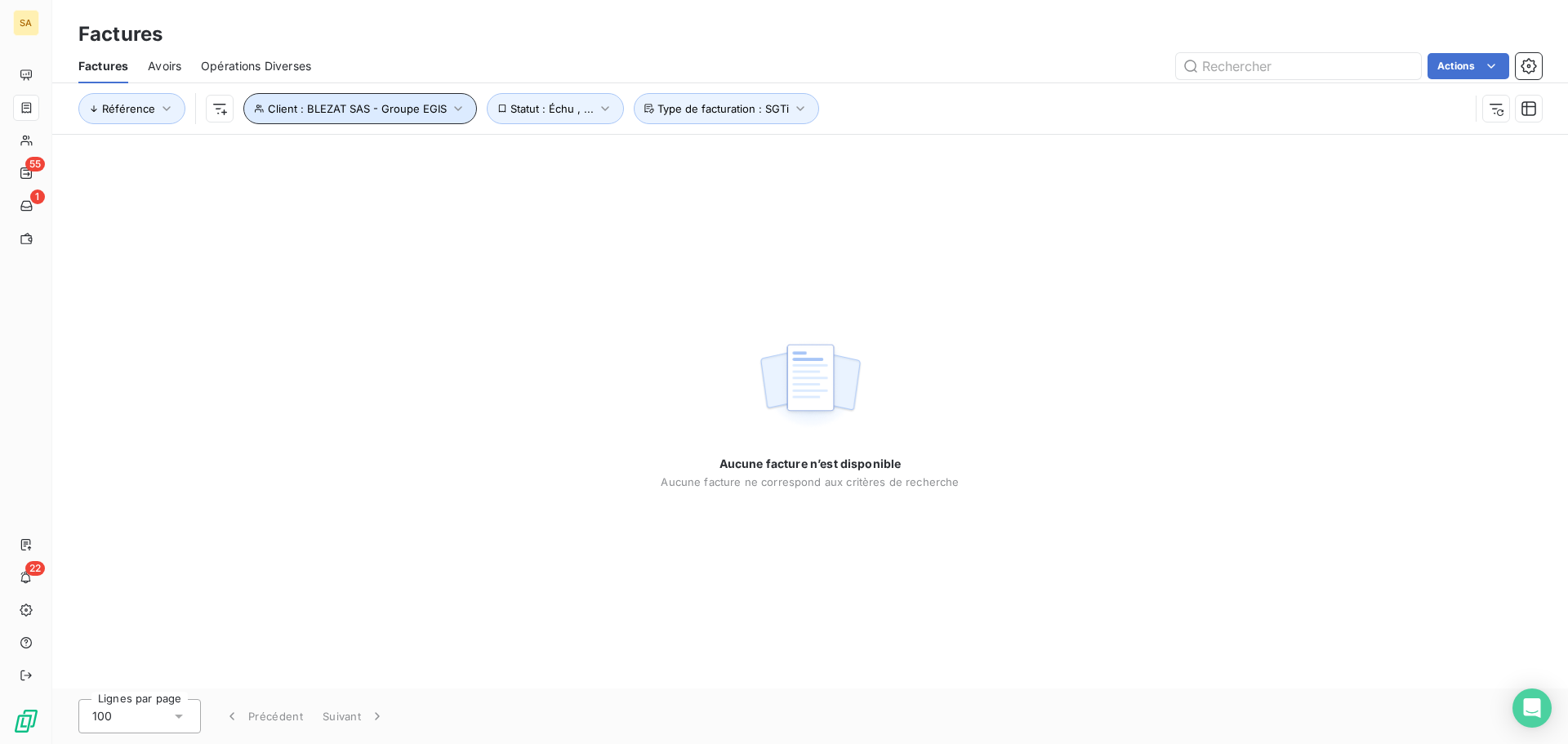
click at [424, 109] on span "Client : BLEZAT SAS - Groupe EGIS" at bounding box center [357, 109] width 179 height 13
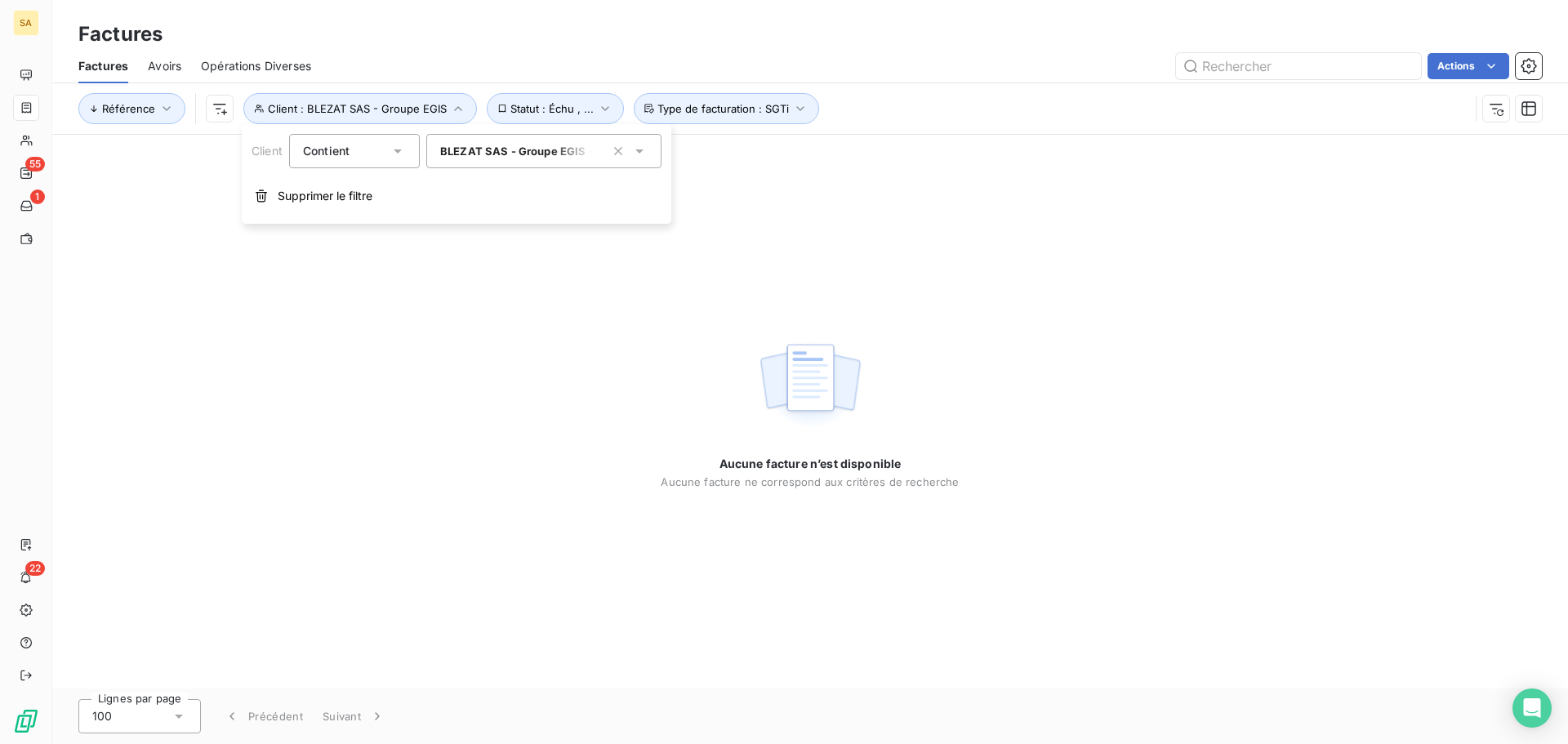
click at [518, 148] on span "BLEZAT SAS - Groupe EGIS - 46877022" at bounding box center [545, 151] width 211 height 13
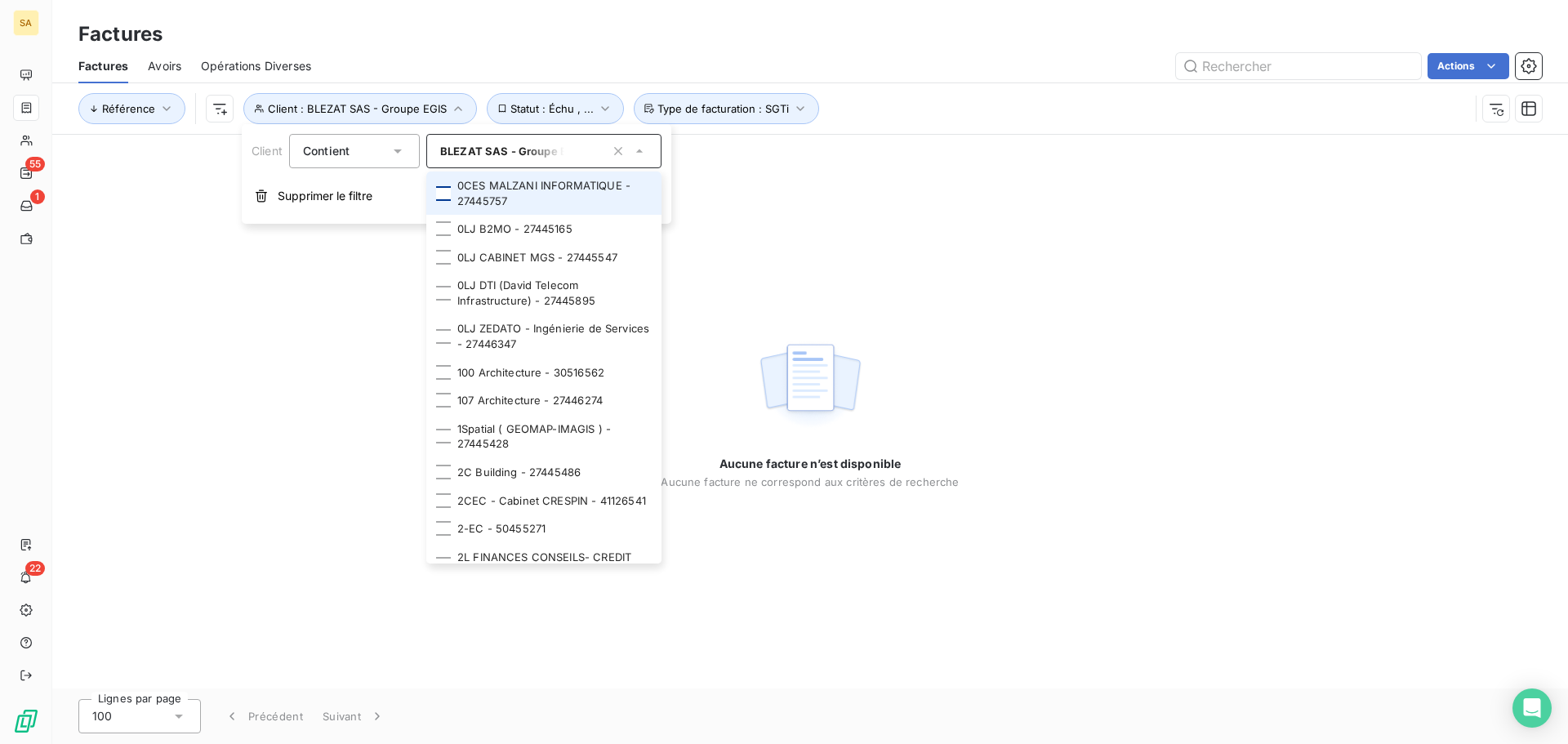
click at [450, 186] on div at bounding box center [443, 192] width 14 height 14
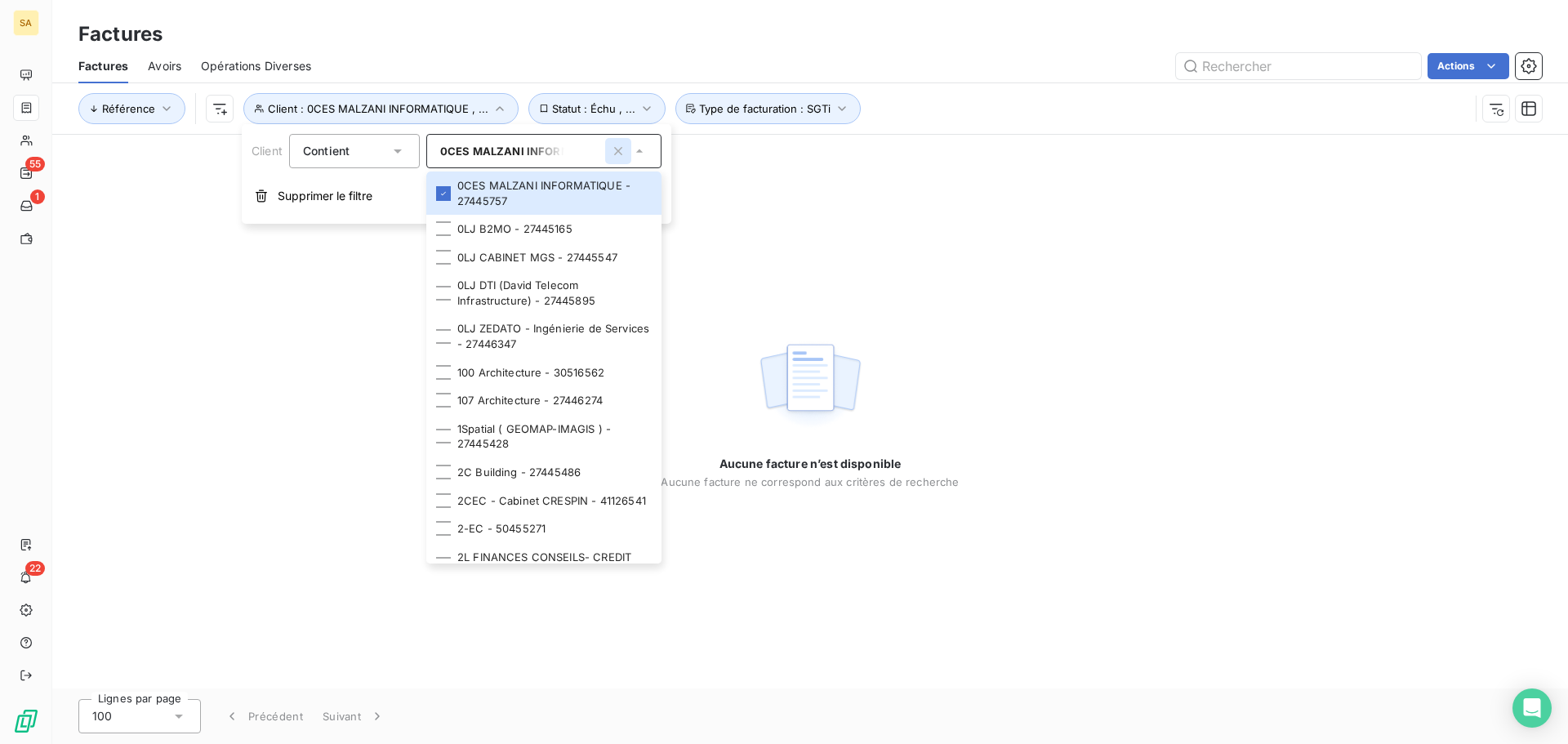
click at [614, 148] on icon "button" at bounding box center [618, 150] width 16 height 16
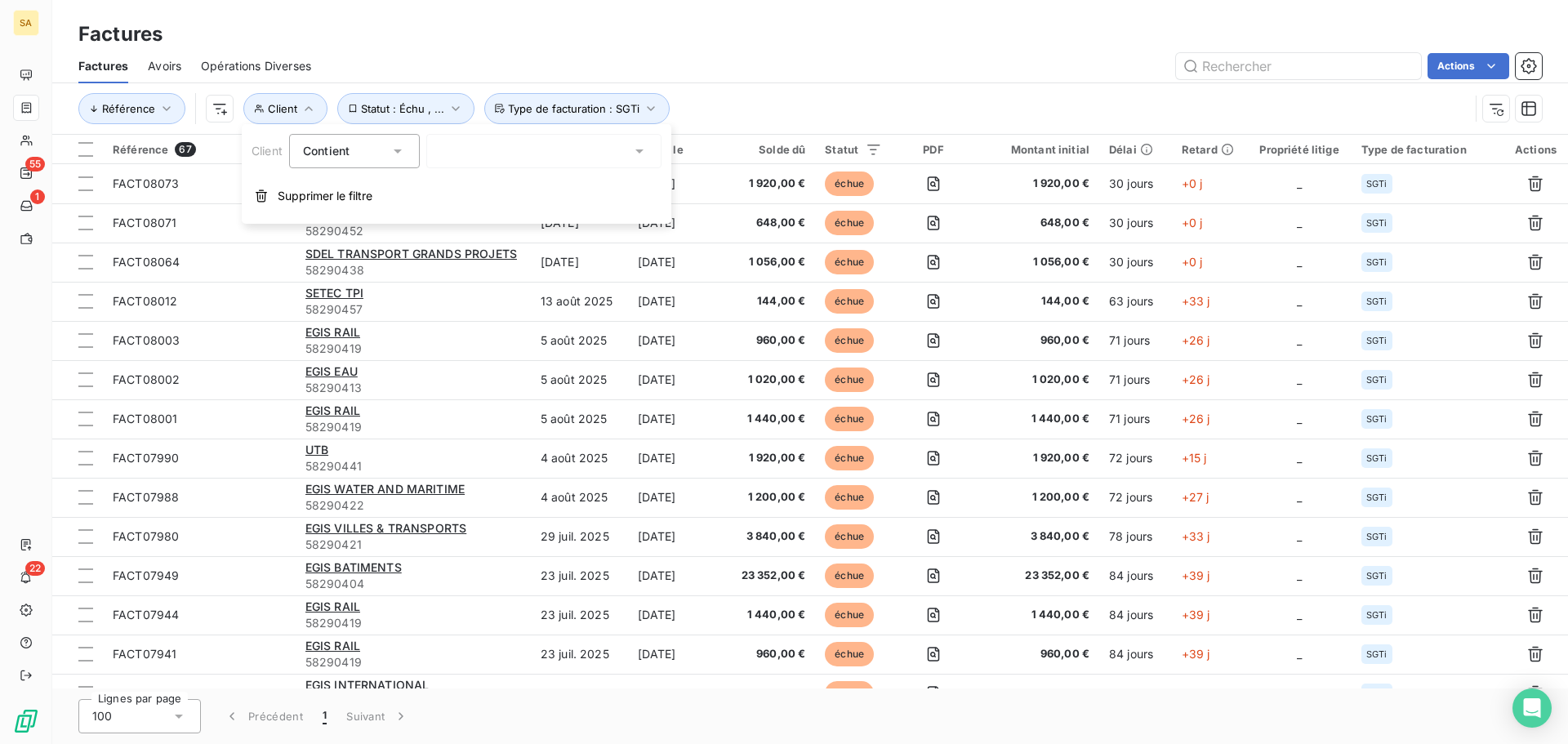
click at [400, 142] on icon at bounding box center [398, 150] width 16 height 16
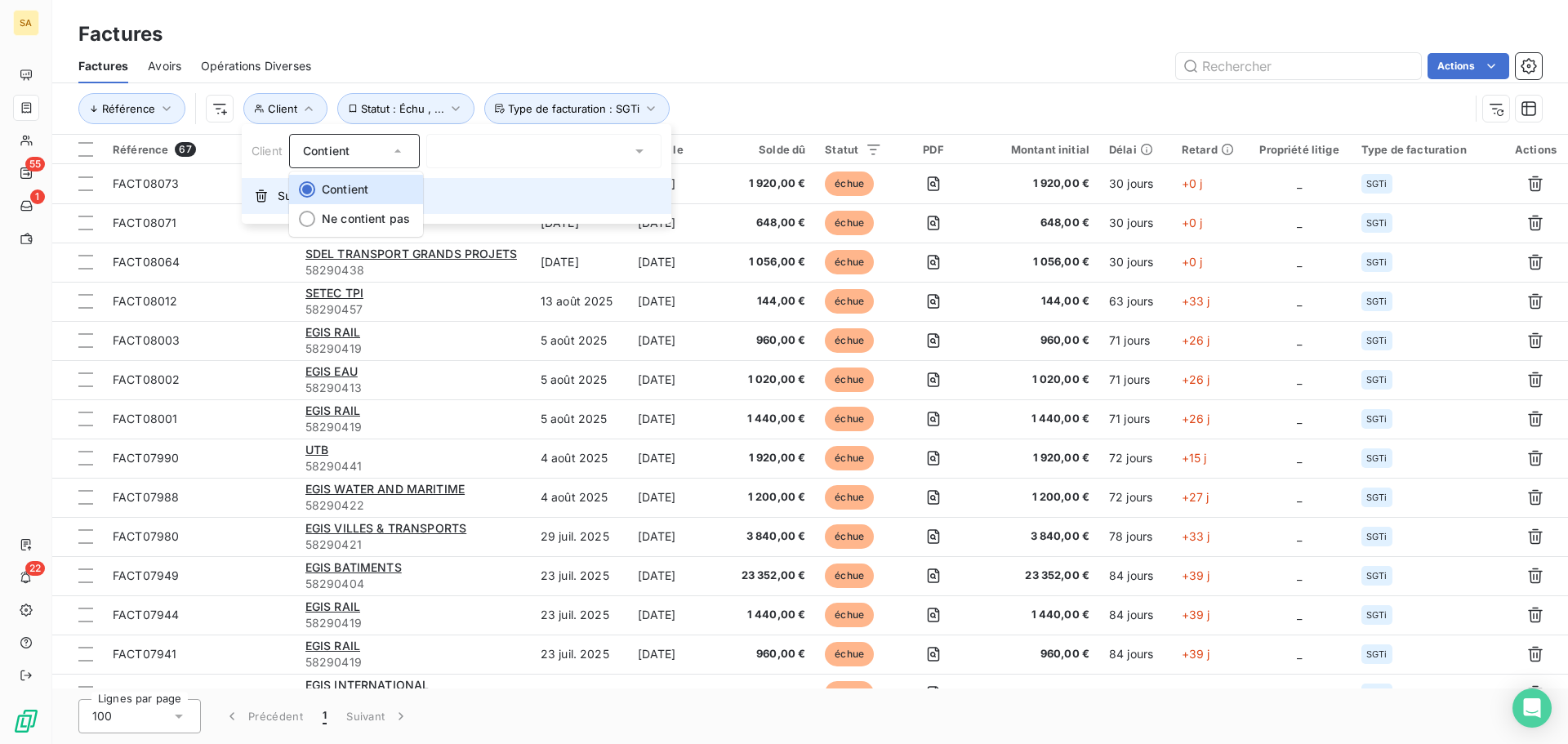
click at [264, 200] on icon "button" at bounding box center [262, 196] width 13 height 13
